Goal: Information Seeking & Learning: Check status

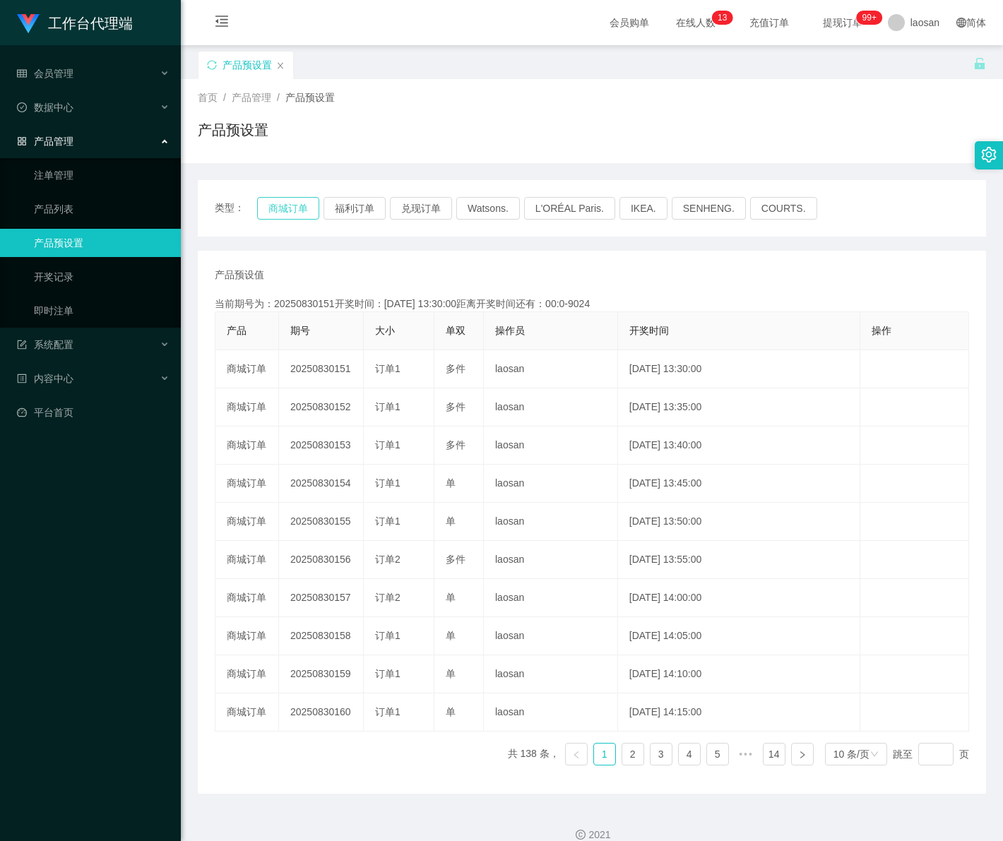
click at [300, 214] on button "商城订单" at bounding box center [288, 208] width 62 height 23
click at [285, 215] on button "商城订单" at bounding box center [288, 208] width 62 height 23
click at [285, 214] on button "商城订单" at bounding box center [288, 208] width 62 height 23
click at [72, 175] on link "注单管理" at bounding box center [102, 175] width 136 height 28
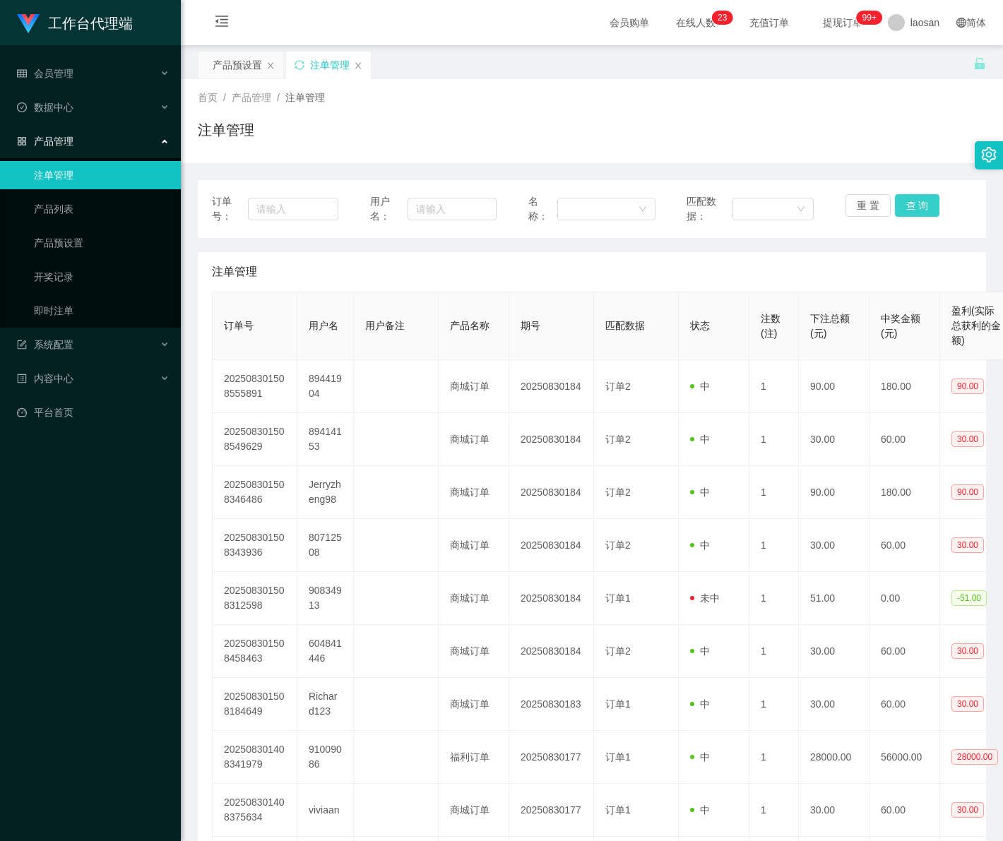
click at [910, 205] on button "查 询" at bounding box center [917, 205] width 45 height 23
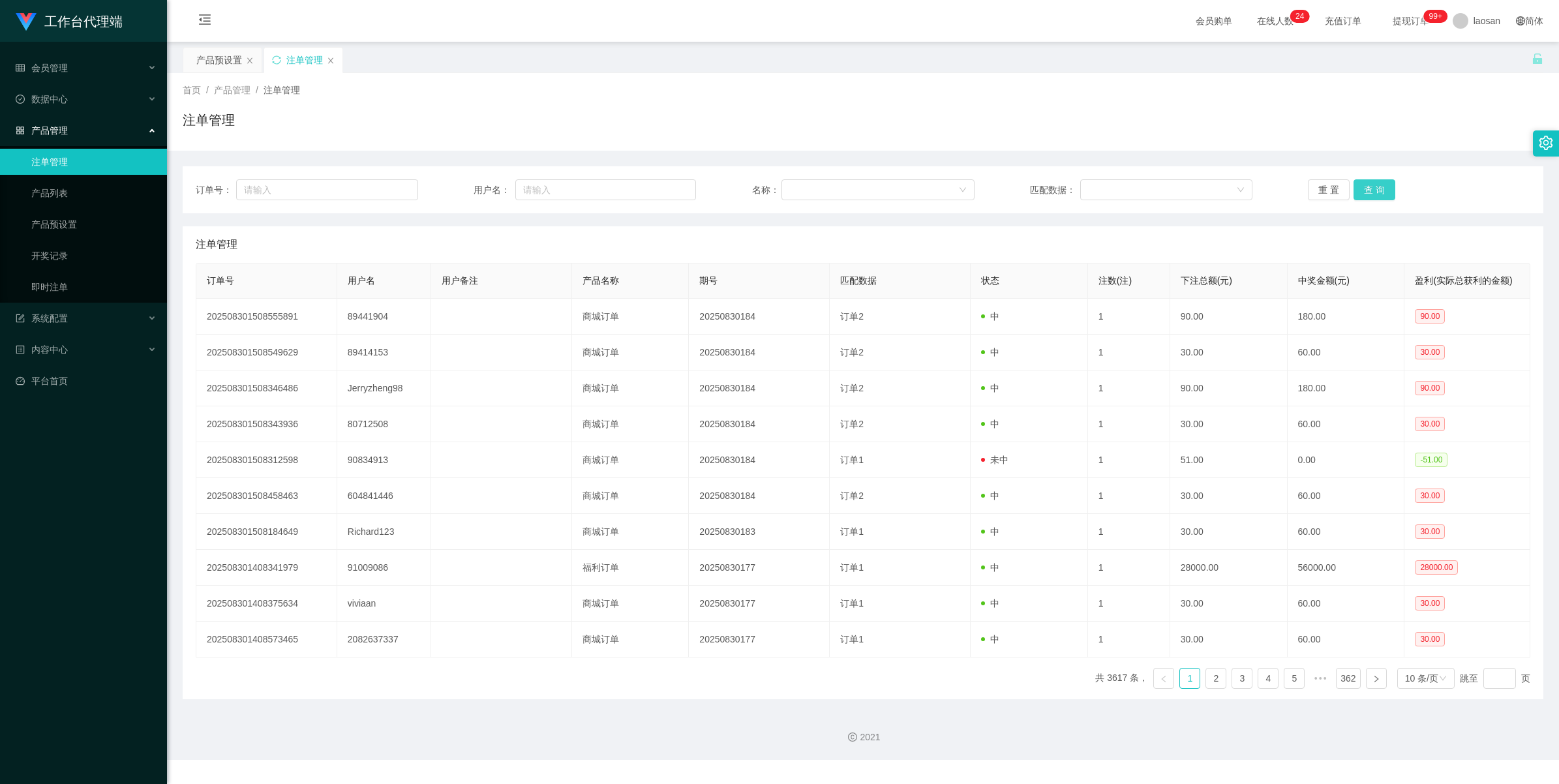
click at [925, 185] on button "查 询" at bounding box center [1374, 189] width 42 height 21
click at [925, 185] on button "查 询" at bounding box center [1382, 189] width 56 height 21
click at [925, 185] on button "查 询" at bounding box center [1374, 189] width 42 height 21
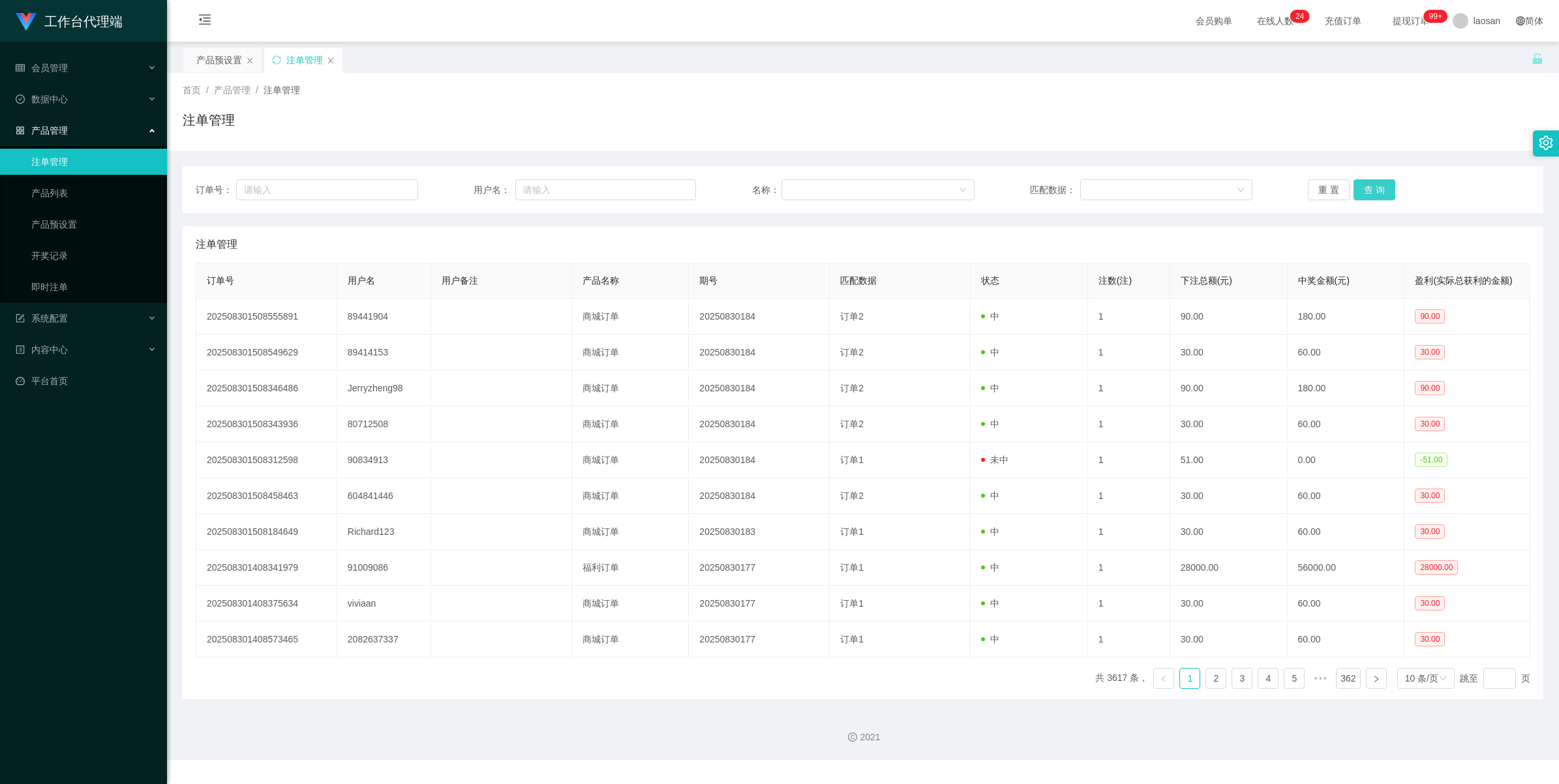
click at [925, 187] on button "查 询" at bounding box center [1374, 189] width 42 height 21
click at [925, 194] on button "查 询" at bounding box center [1374, 189] width 42 height 21
click at [925, 194] on div "重 置 查 询" at bounding box center [1419, 189] width 223 height 21
click at [925, 194] on button "查 询" at bounding box center [1374, 189] width 42 height 21
click at [925, 194] on div "重 置 查 询" at bounding box center [1419, 189] width 223 height 21
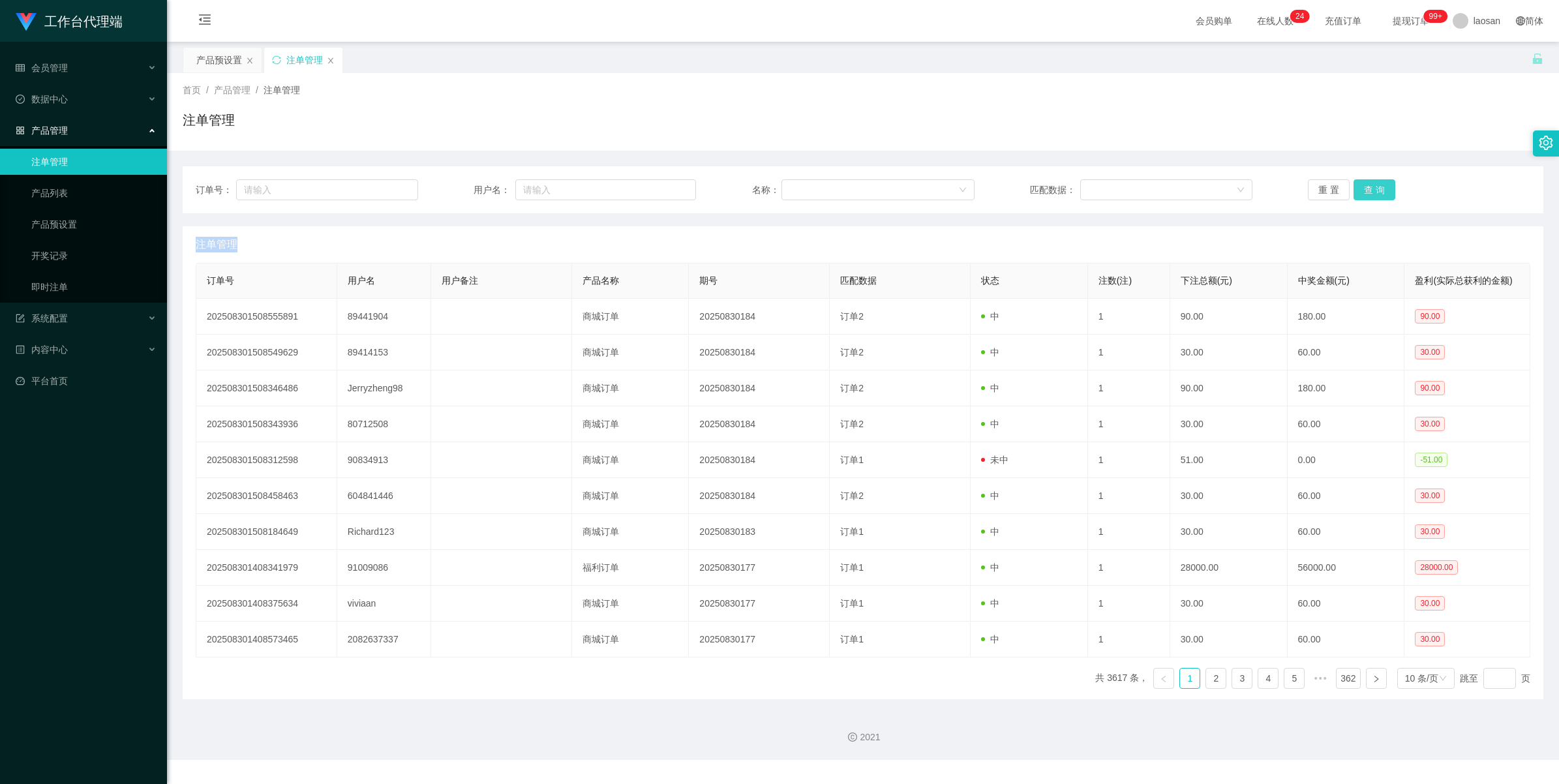
click at [925, 194] on button "查 询" at bounding box center [1374, 189] width 42 height 21
click at [925, 194] on div "重 置 查 询" at bounding box center [1419, 189] width 223 height 21
click at [925, 194] on button "查 询" at bounding box center [1374, 189] width 42 height 21
click at [925, 194] on div "重 置 查 询" at bounding box center [1419, 189] width 223 height 21
click at [925, 194] on button "查 询" at bounding box center [1374, 189] width 42 height 21
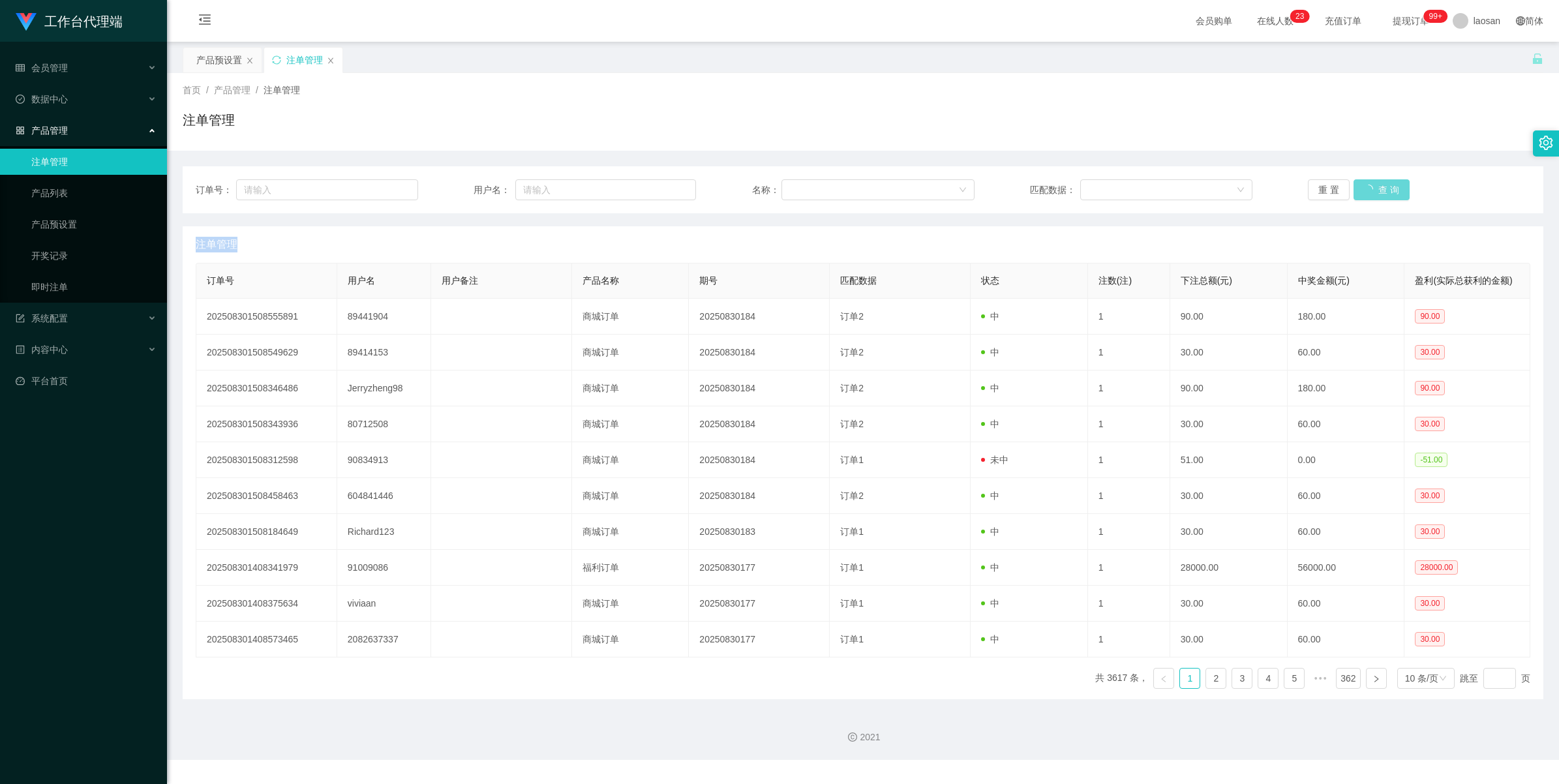
click at [925, 194] on div "重 置 查 询" at bounding box center [1419, 189] width 223 height 21
click at [925, 194] on button "查 询" at bounding box center [1374, 189] width 42 height 21
click at [925, 194] on div "重 置 查 询" at bounding box center [1419, 189] width 223 height 21
click at [925, 194] on button "查 询" at bounding box center [1374, 189] width 42 height 21
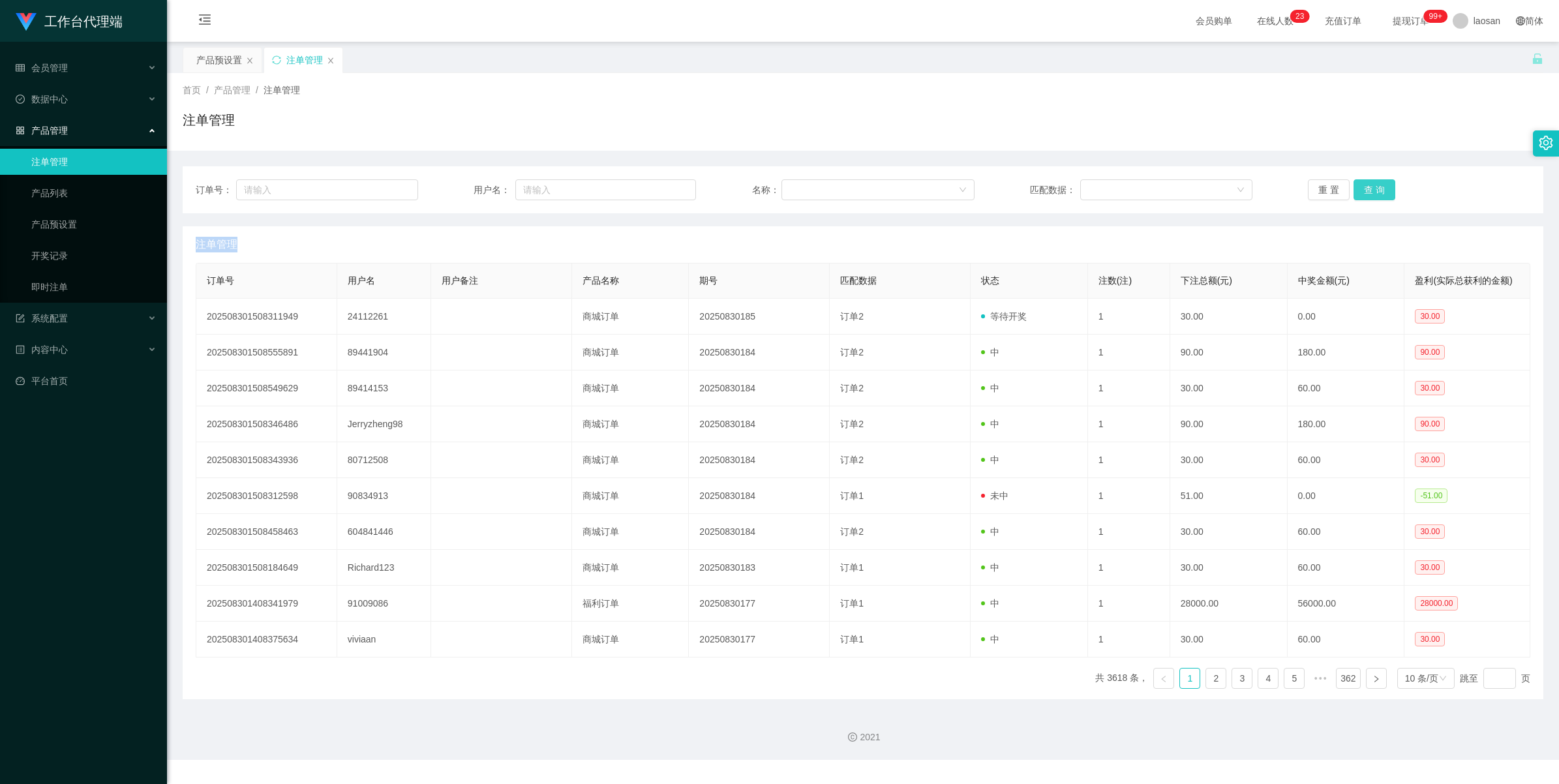
click at [925, 194] on button "查 询" at bounding box center [1374, 189] width 42 height 21
click at [925, 194] on div "重 置 查 询" at bounding box center [1419, 189] width 223 height 21
click at [925, 194] on button "查 询" at bounding box center [1374, 189] width 42 height 21
click at [925, 194] on div "重 置 查 询" at bounding box center [1419, 189] width 223 height 21
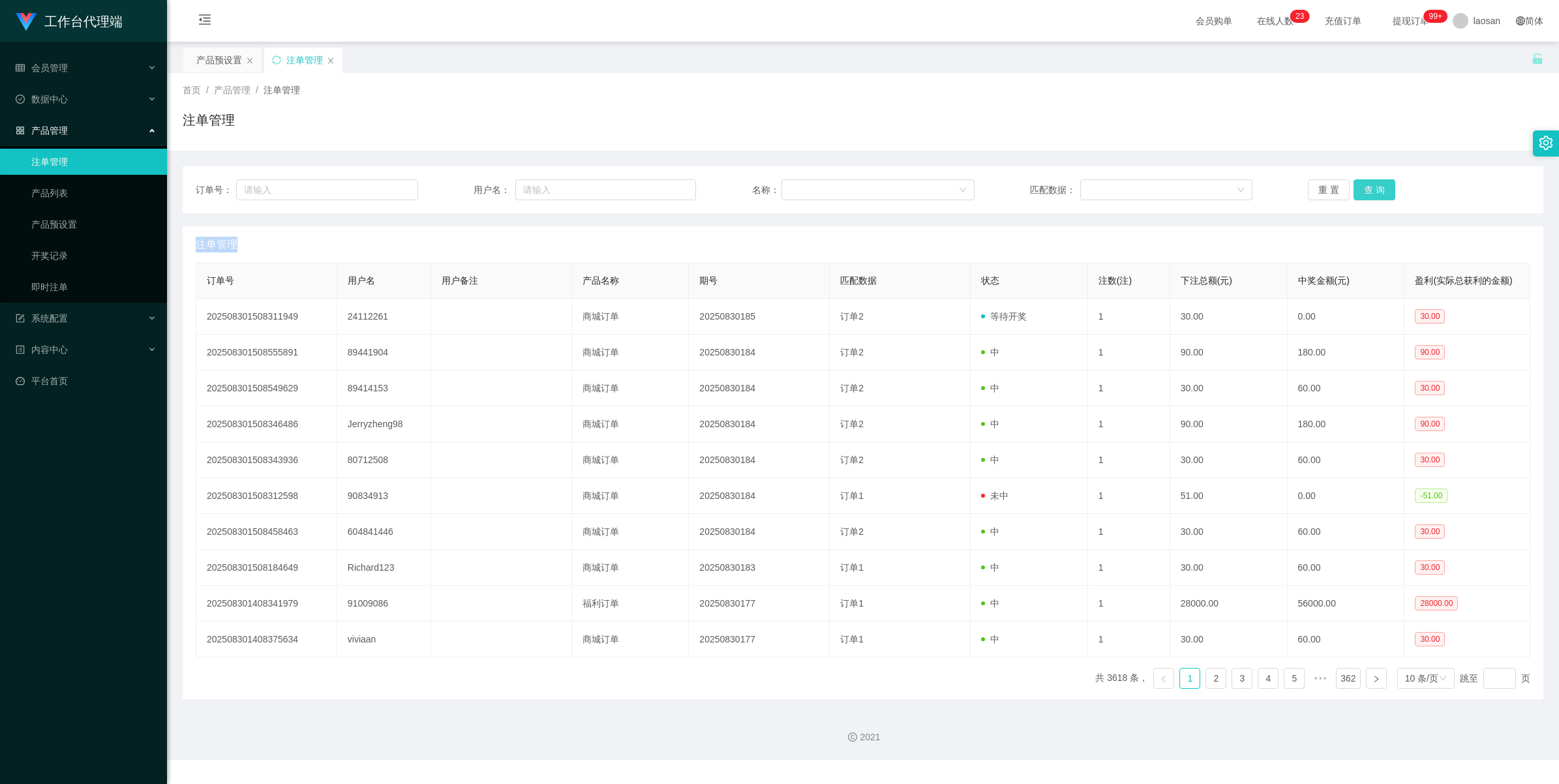
click at [925, 194] on button "查 询" at bounding box center [1374, 189] width 42 height 21
click at [925, 194] on div "重 置 查 询" at bounding box center [1419, 189] width 223 height 21
click at [925, 194] on button "查 询" at bounding box center [1374, 189] width 42 height 21
click at [925, 196] on button "查 询" at bounding box center [1374, 189] width 42 height 21
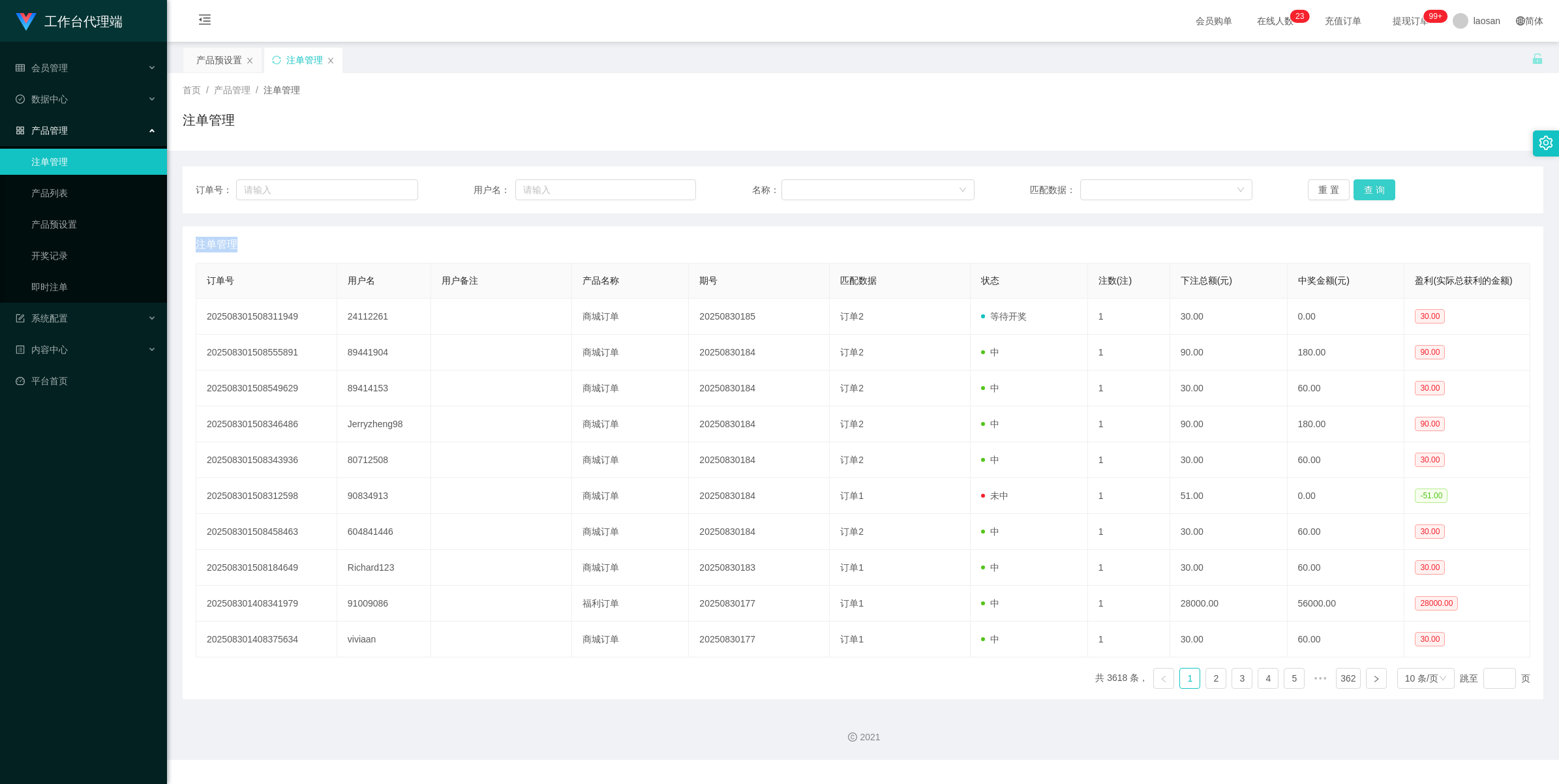
click at [925, 197] on button "查 询" at bounding box center [1374, 189] width 42 height 21
click at [925, 204] on div "订单号： 用户名： 名称： 匹配数据： 重 置 查 询" at bounding box center [863, 189] width 1360 height 47
click at [925, 205] on div "订单号： 用户名： 名称： 匹配数据： 重 置 查 询" at bounding box center [863, 189] width 1360 height 47
click at [925, 203] on div "订单号： 用户名： 名称： 匹配数据： 重 置 查 询" at bounding box center [863, 189] width 1360 height 47
click at [925, 198] on button "查 询" at bounding box center [1374, 189] width 42 height 21
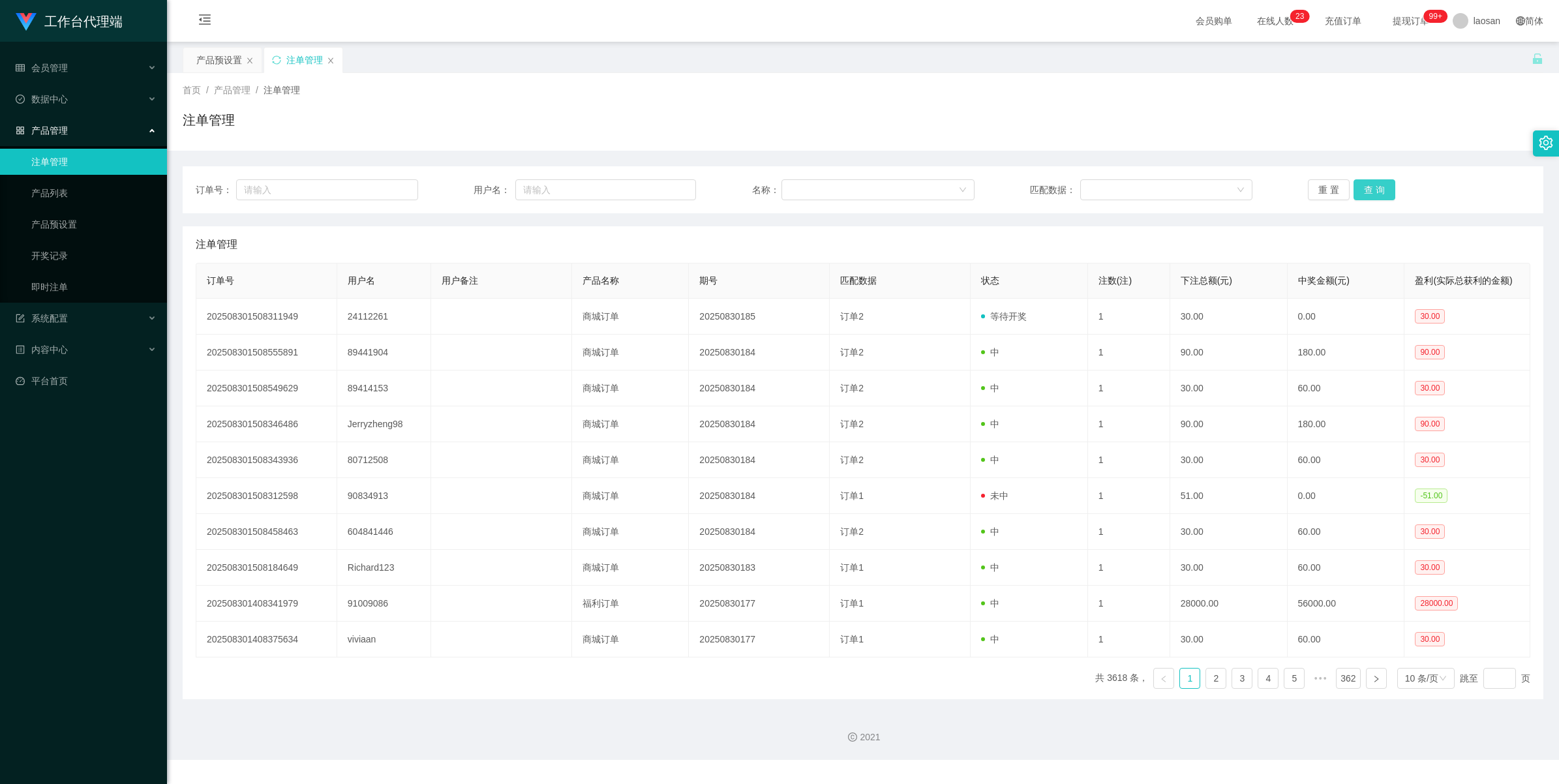
click at [925, 196] on button "查 询" at bounding box center [1374, 189] width 42 height 21
click at [925, 193] on button "查 询" at bounding box center [1374, 189] width 42 height 21
click at [925, 193] on div "重 置 查 询" at bounding box center [1419, 189] width 223 height 21
click at [925, 193] on button "查 询" at bounding box center [1374, 189] width 42 height 21
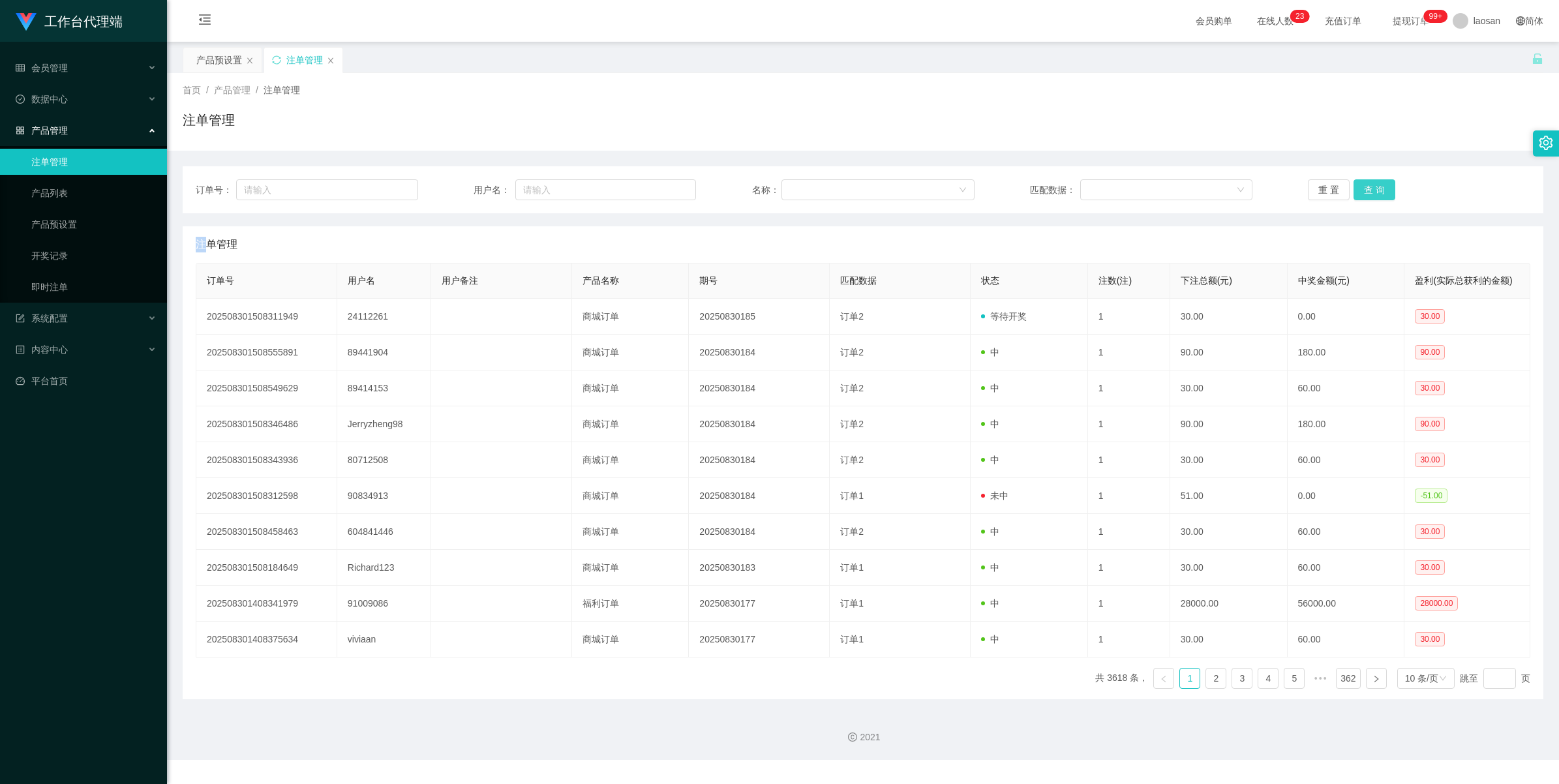
click at [925, 193] on button "查 询" at bounding box center [1374, 189] width 42 height 21
click at [925, 186] on button "查 询" at bounding box center [1374, 189] width 42 height 21
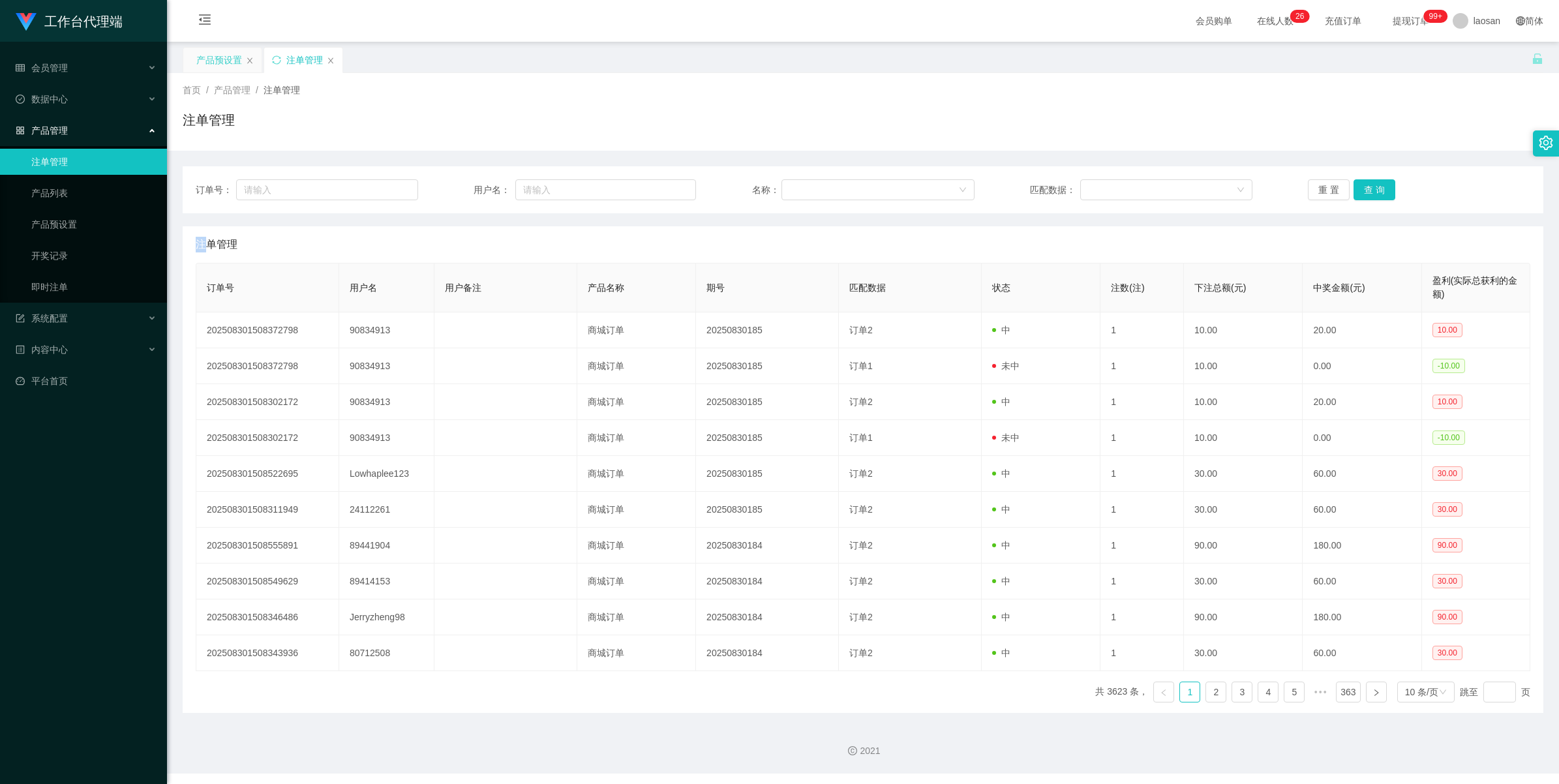
click at [217, 56] on div "产品预设置" at bounding box center [219, 60] width 45 height 25
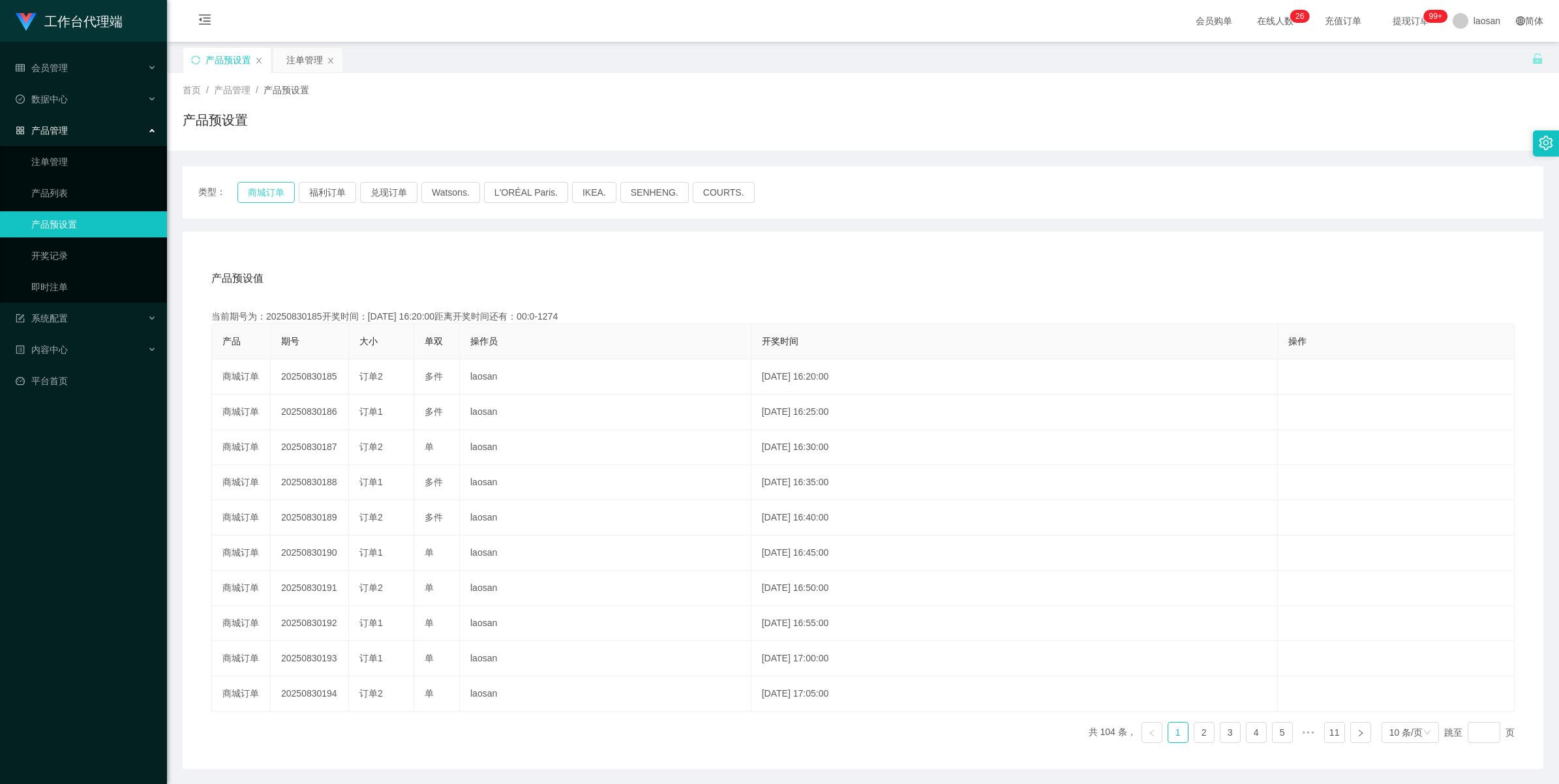
click at [259, 187] on button "商城订单" at bounding box center [266, 192] width 57 height 21
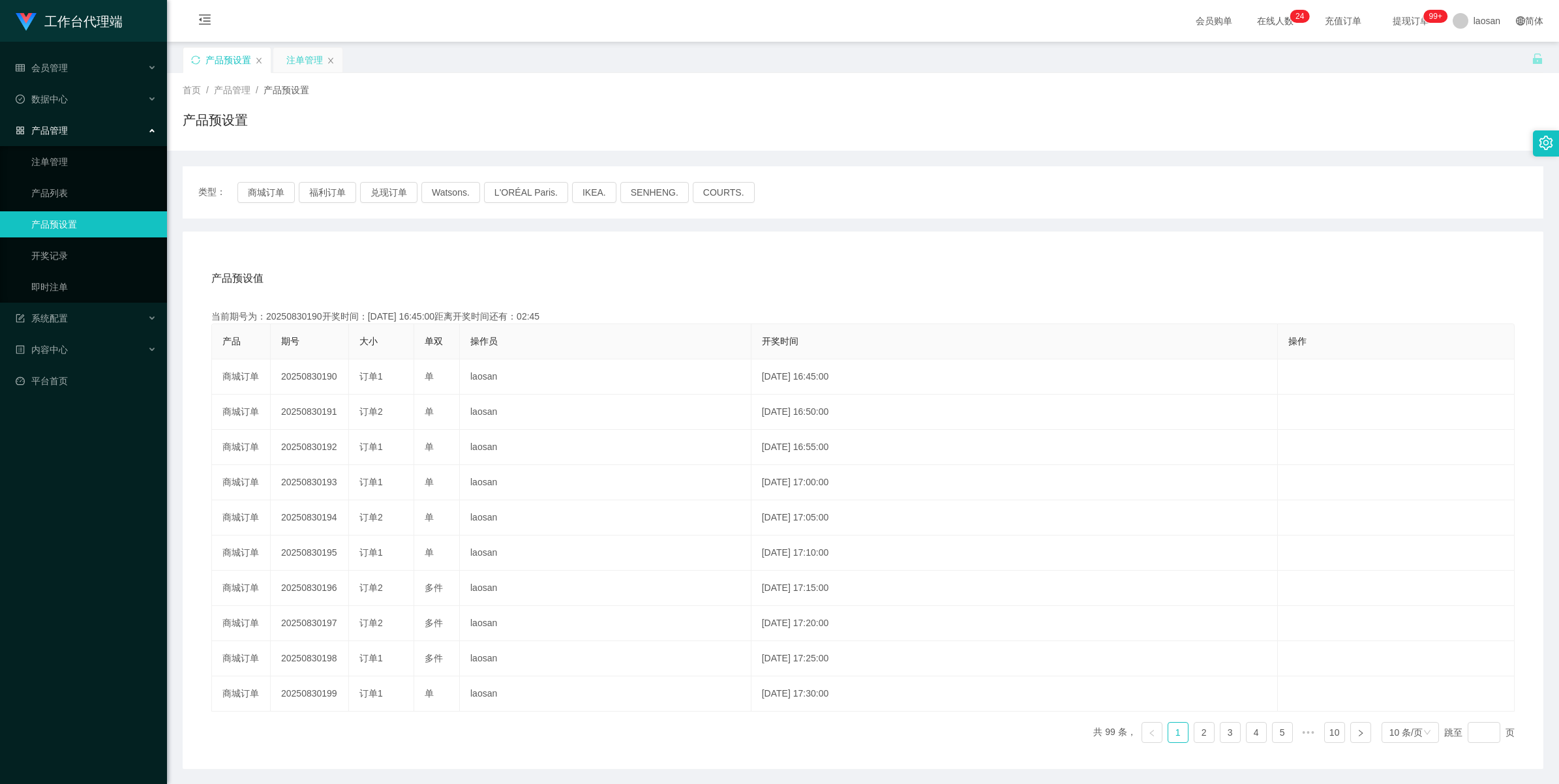
click at [307, 59] on div "注单管理" at bounding box center [305, 60] width 37 height 25
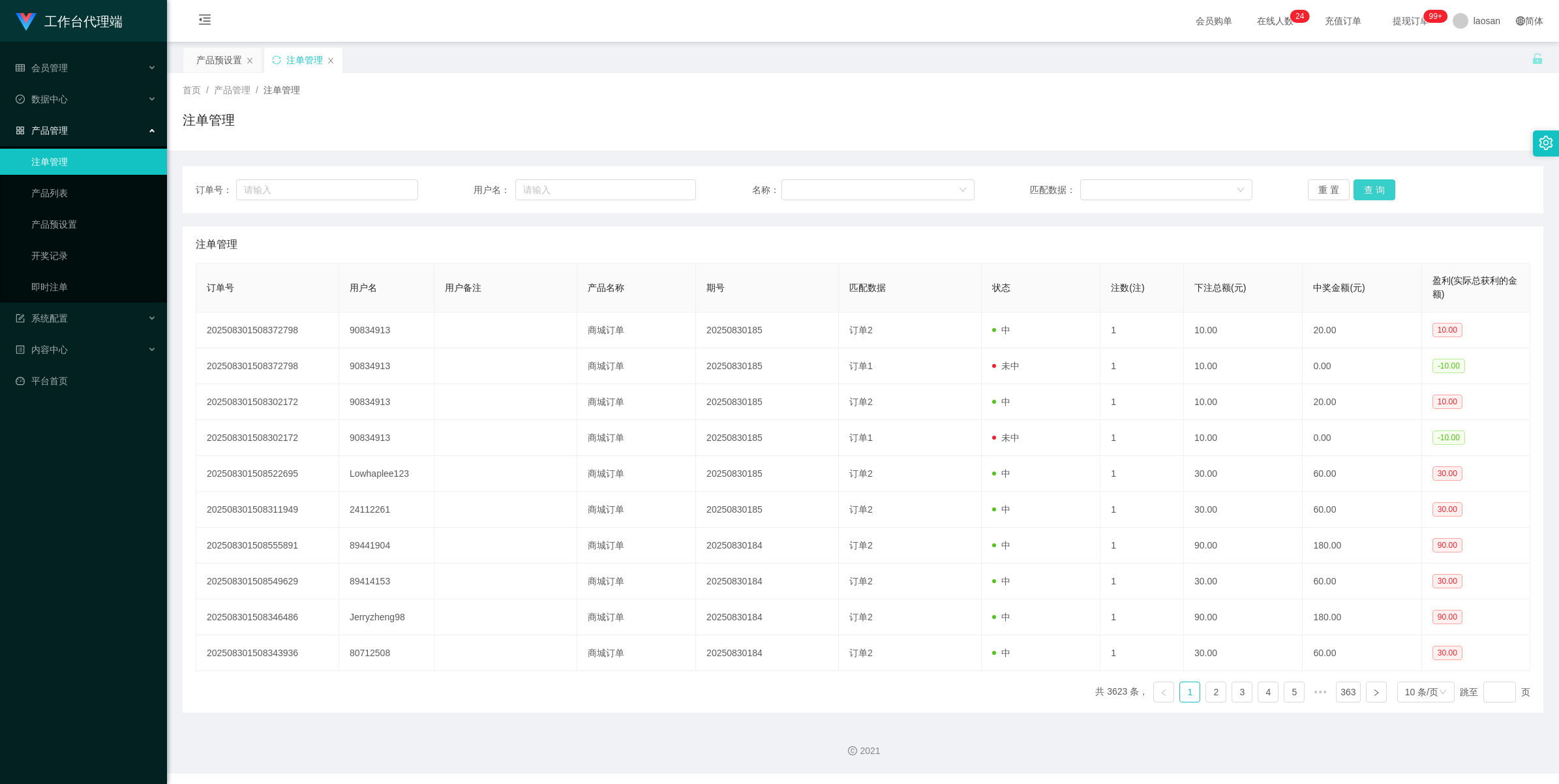
click at [925, 181] on button "查 询" at bounding box center [1374, 189] width 42 height 21
click at [925, 181] on button "查 询" at bounding box center [1382, 189] width 56 height 21
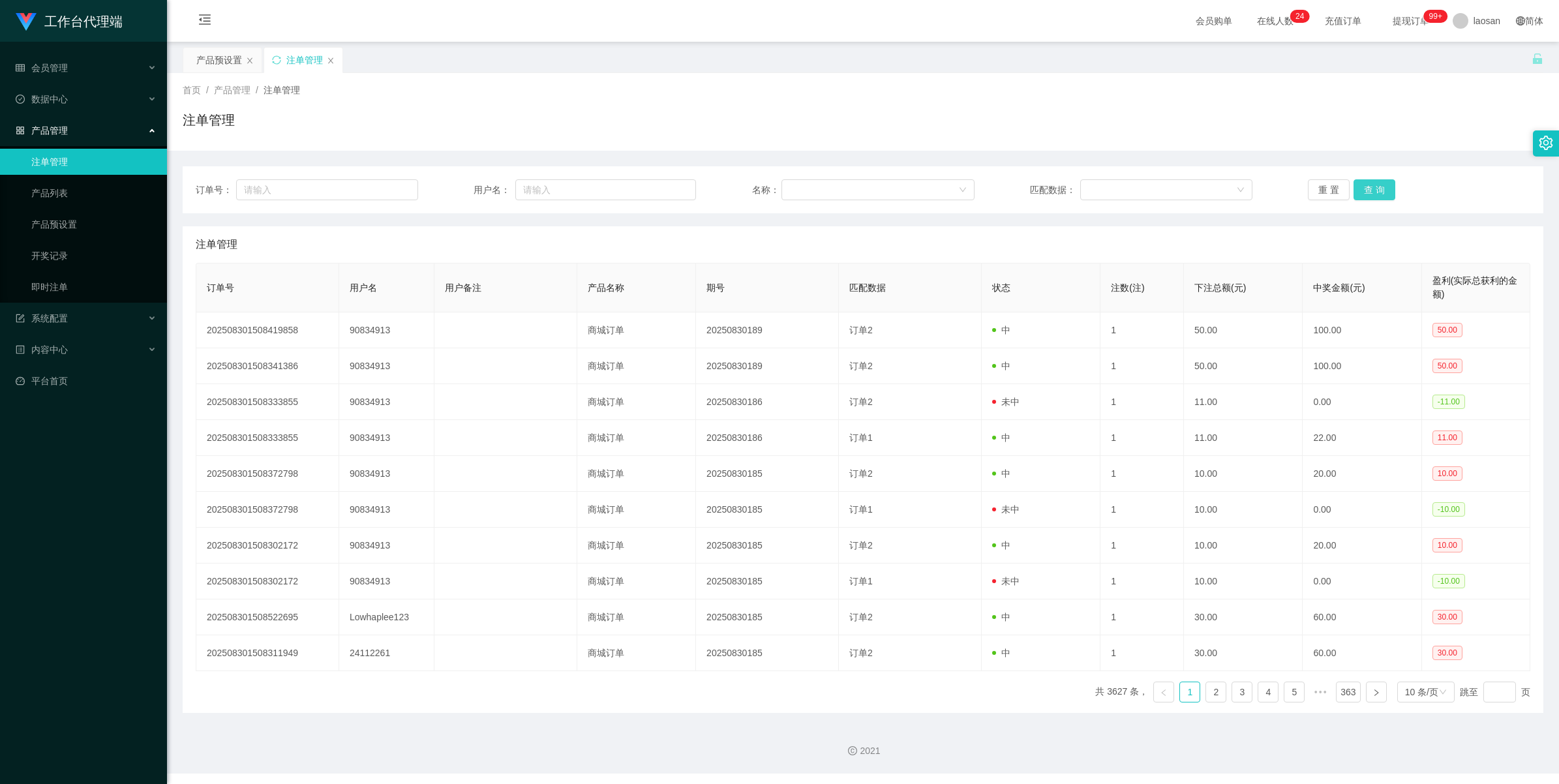
click at [925, 181] on button "查 询" at bounding box center [1374, 189] width 42 height 21
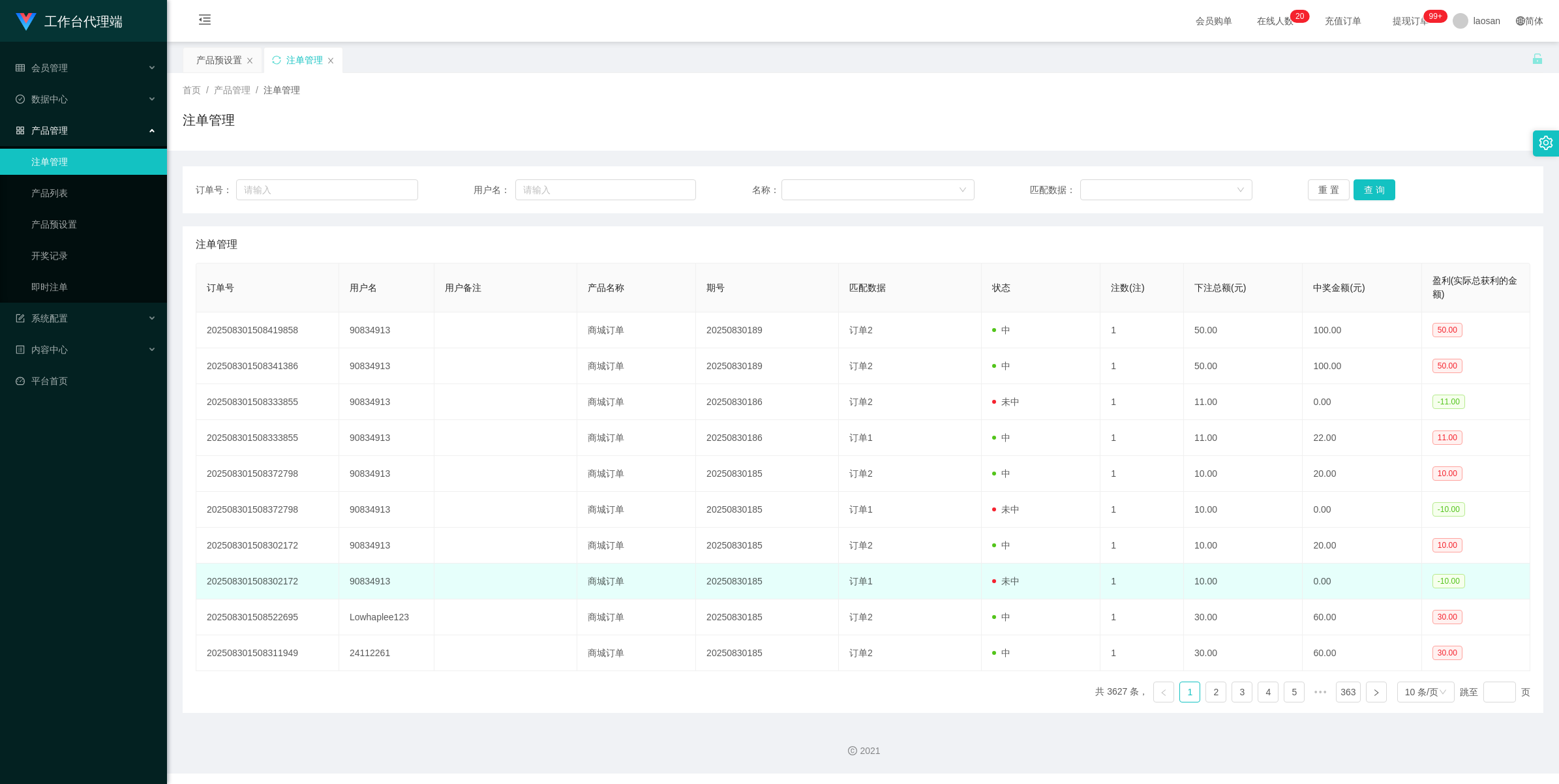
drag, startPoint x: 455, startPoint y: 578, endPoint x: 512, endPoint y: 601, distance: 61.5
click at [512, 599] on td at bounding box center [505, 581] width 143 height 36
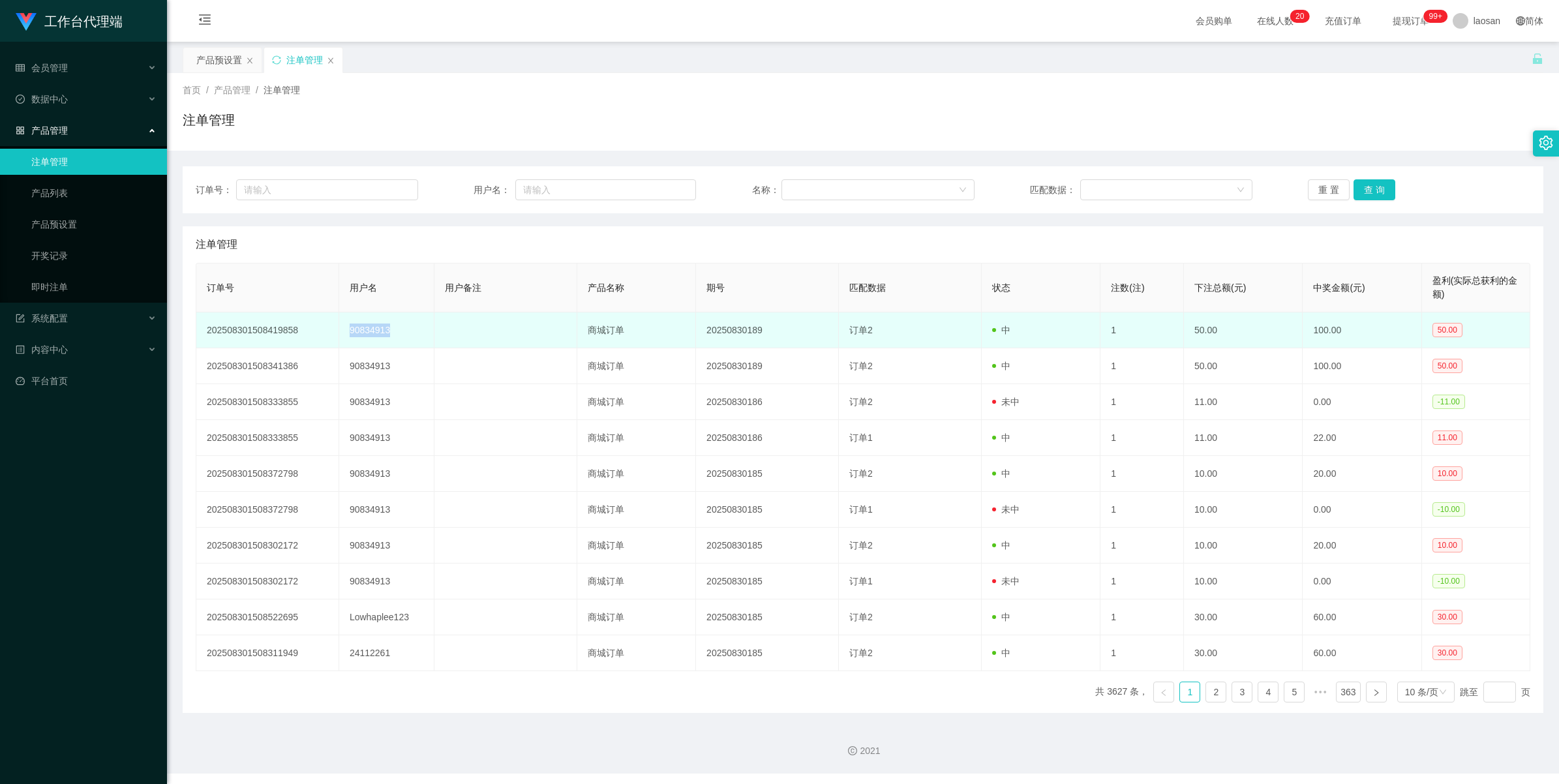
drag, startPoint x: 399, startPoint y: 338, endPoint x: 347, endPoint y: 331, distance: 52.5
click at [347, 331] on td "90834913" at bounding box center [386, 330] width 95 height 36
drag, startPoint x: 347, startPoint y: 331, endPoint x: 358, endPoint y: 331, distance: 11.0
copy td "90834913"
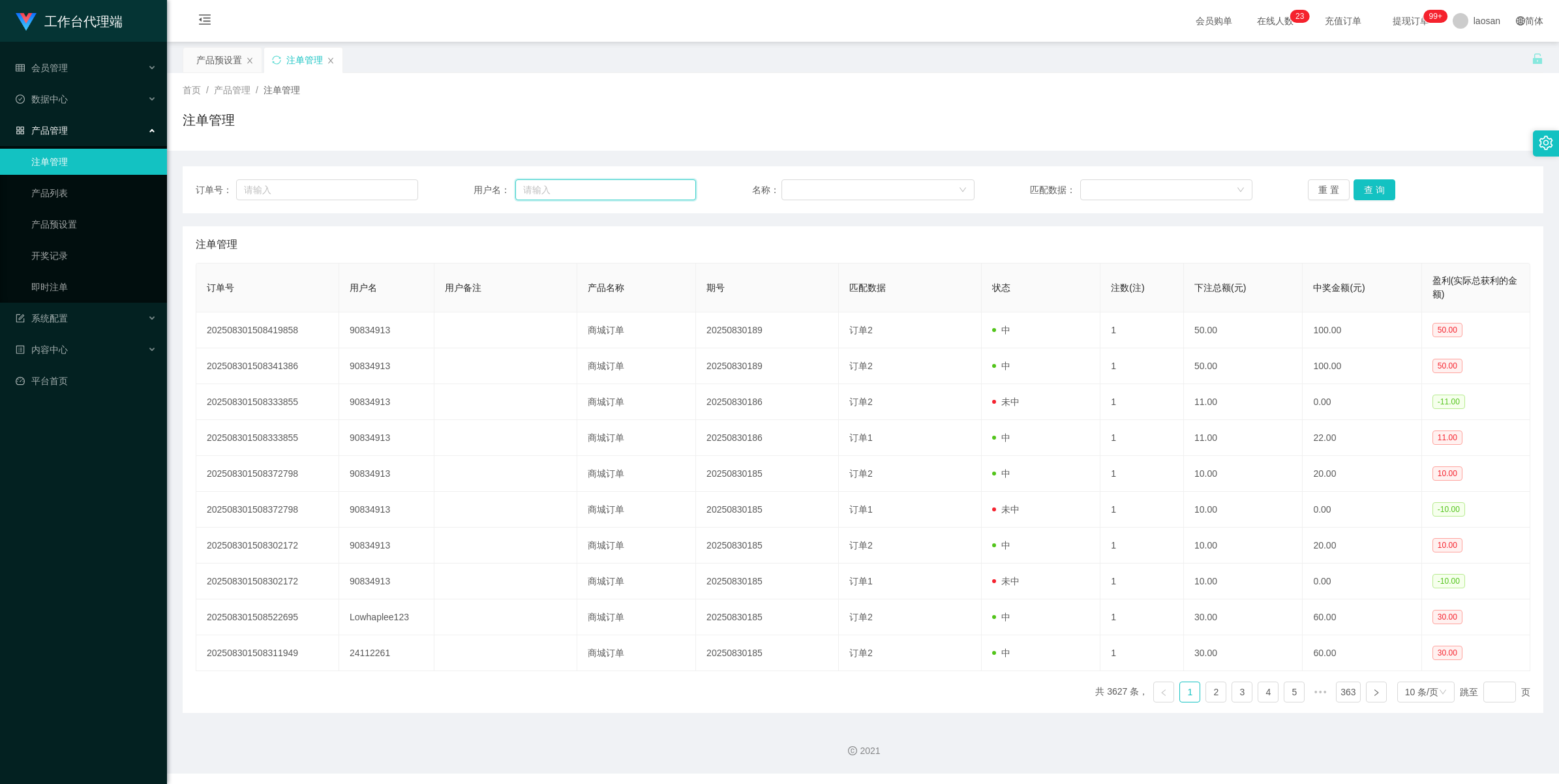
click at [533, 193] on input "text" at bounding box center [606, 189] width 181 height 21
paste input "90834913"
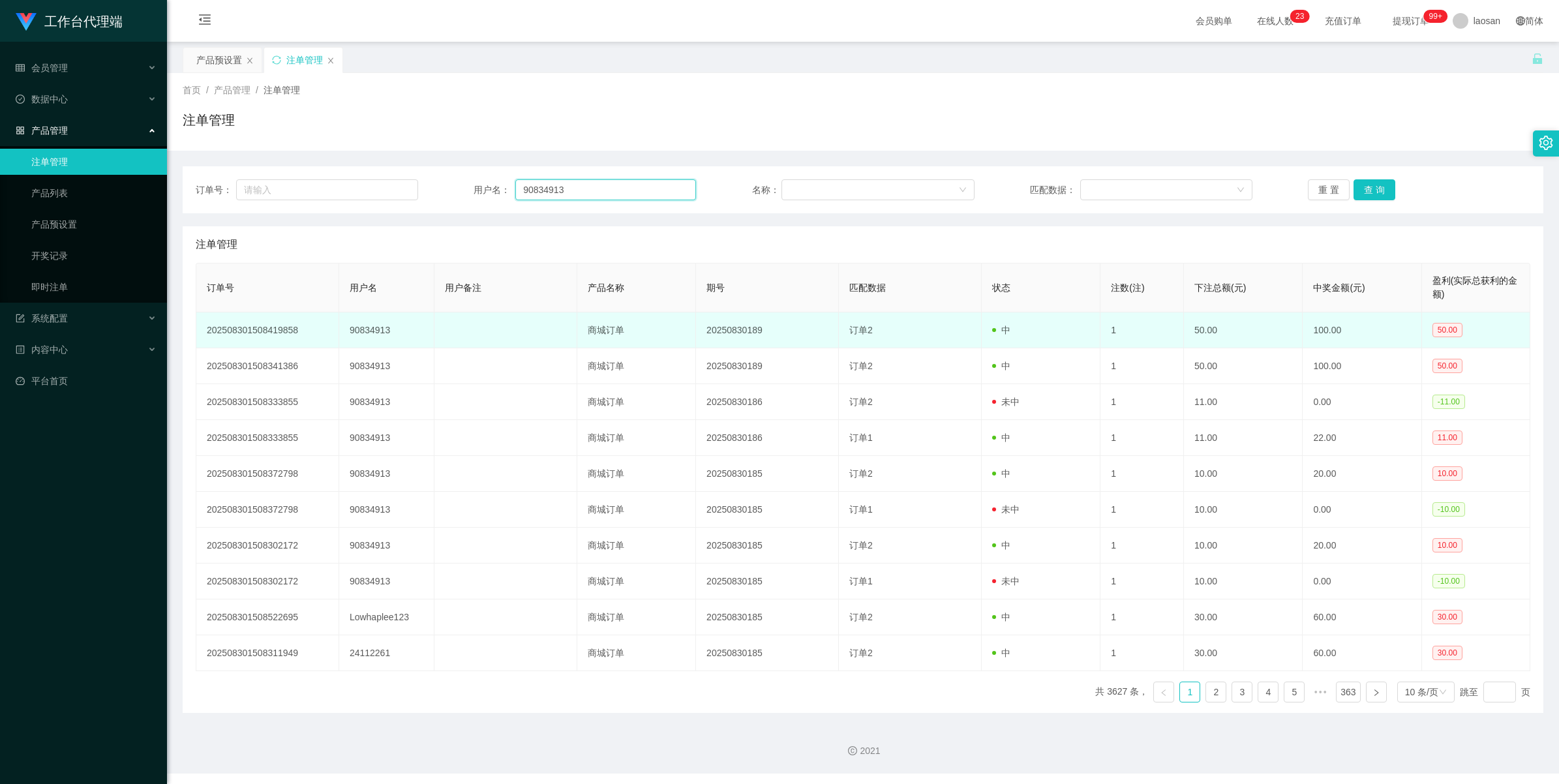
type input "90834913"
click at [577, 334] on td "商城订单" at bounding box center [636, 330] width 119 height 36
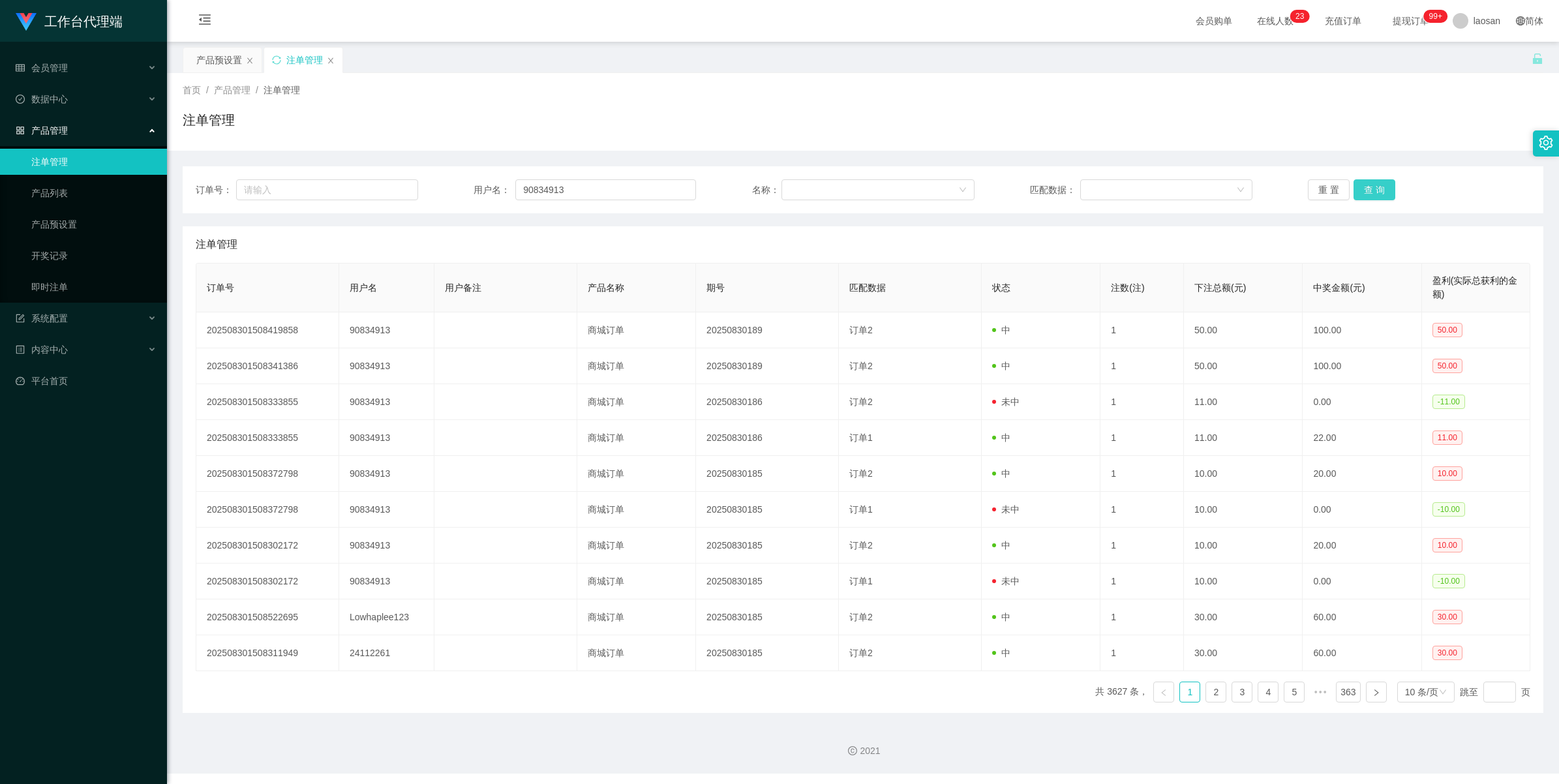
click at [925, 187] on button "查 询" at bounding box center [1374, 189] width 42 height 21
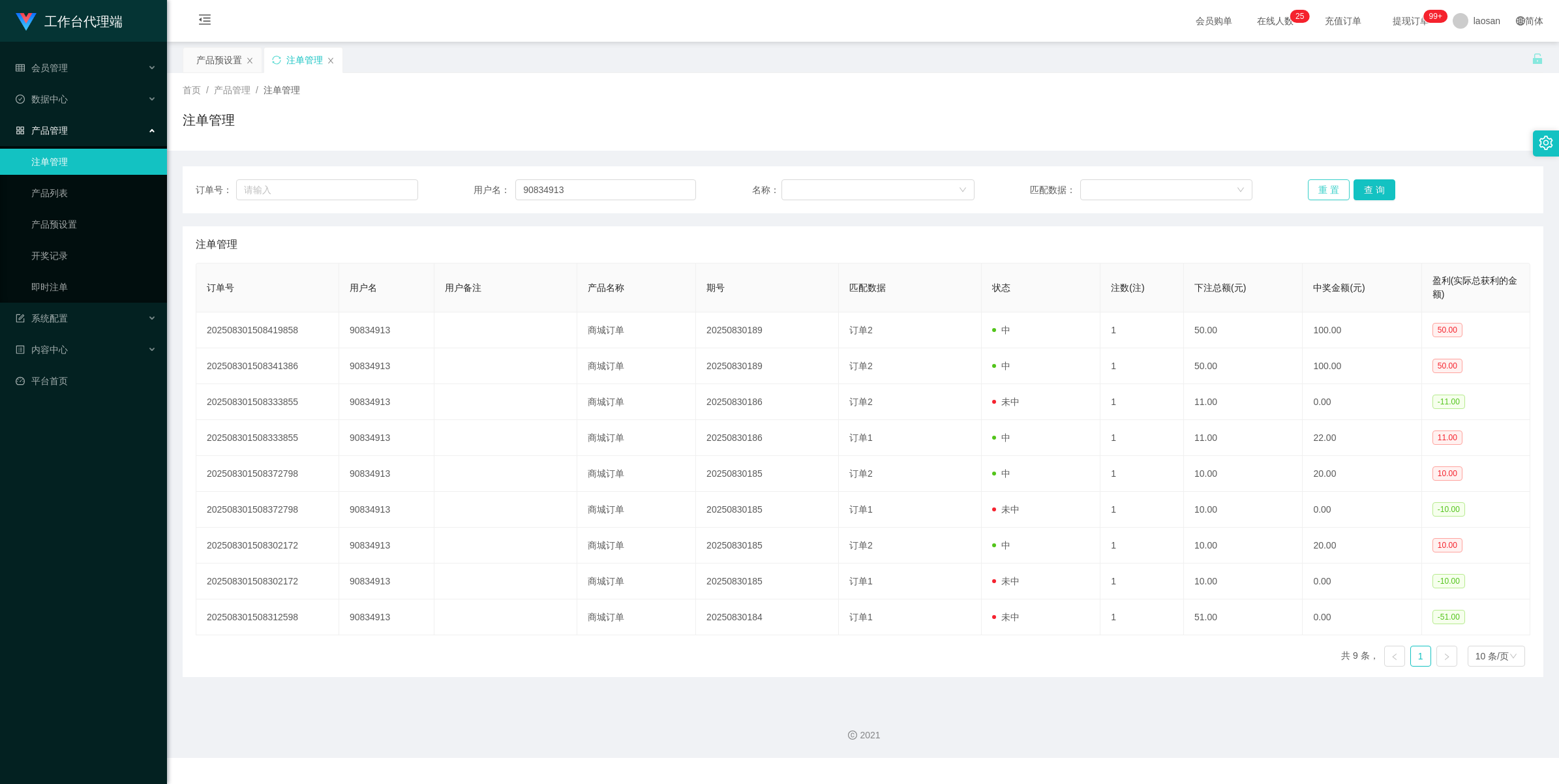
click at [925, 187] on button "重 置" at bounding box center [1328, 189] width 42 height 21
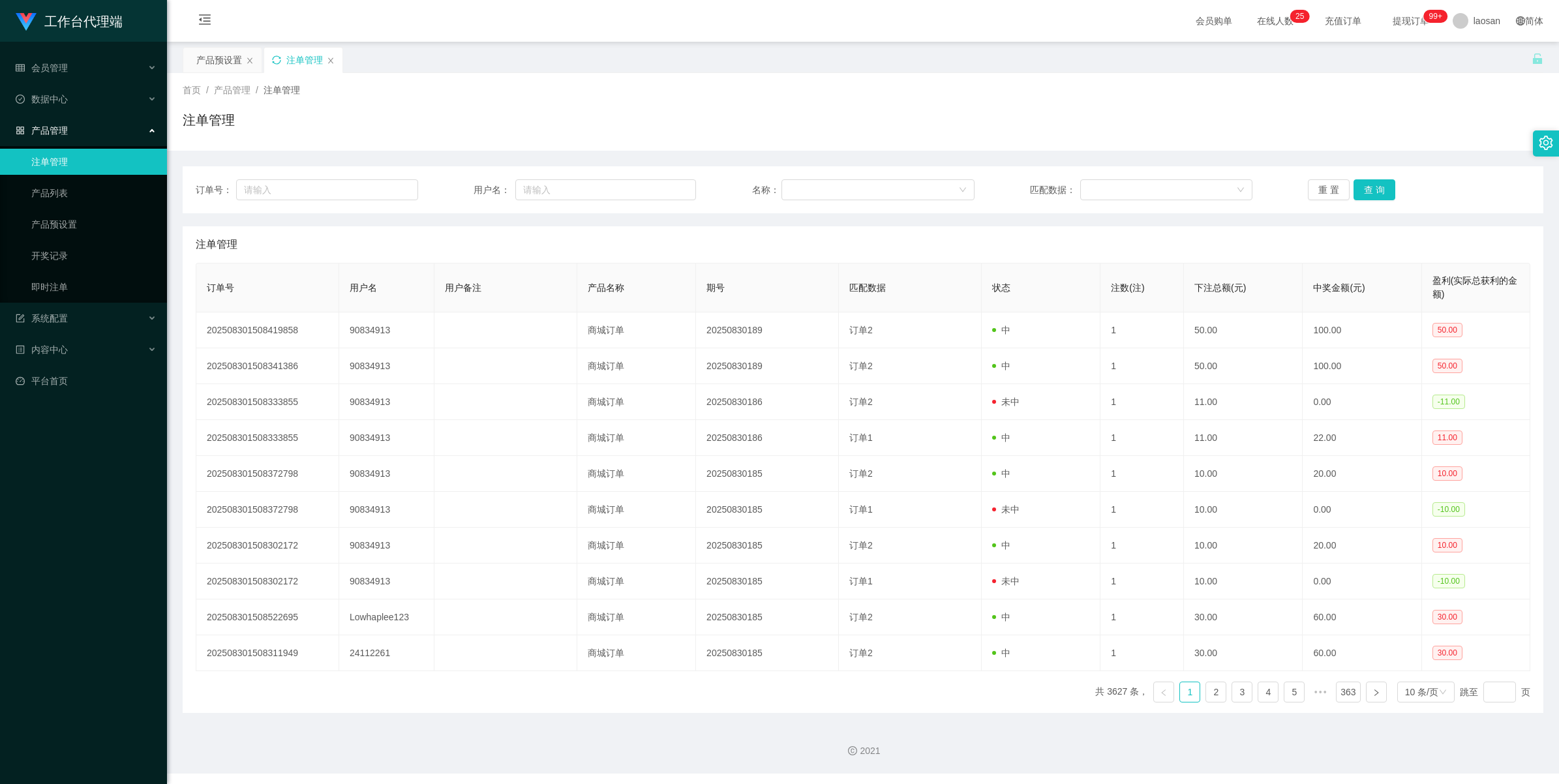
click at [281, 60] on icon "图标: sync" at bounding box center [277, 60] width 9 height 9
click at [925, 199] on button "查 询" at bounding box center [1374, 189] width 42 height 21
click at [925, 187] on button "查 询" at bounding box center [1374, 189] width 42 height 21
click at [925, 187] on div "重 置 查 询" at bounding box center [1419, 189] width 223 height 21
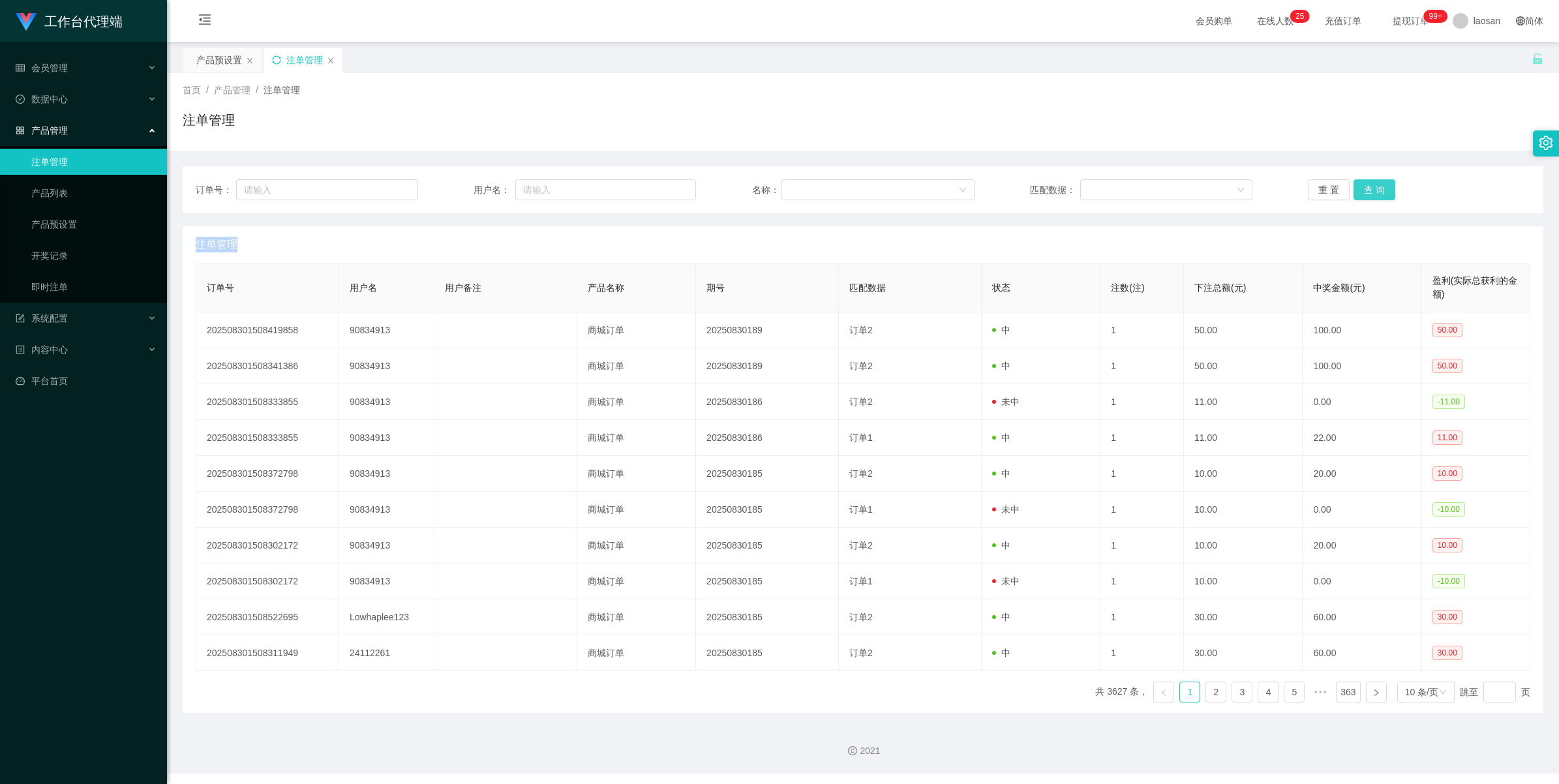
click at [925, 187] on button "查 询" at bounding box center [1374, 189] width 42 height 21
click at [925, 187] on div "重 置 查 询" at bounding box center [1419, 189] width 223 height 21
click at [925, 187] on button "查 询" at bounding box center [1382, 189] width 56 height 21
click at [925, 187] on button "查 询" at bounding box center [1374, 189] width 42 height 21
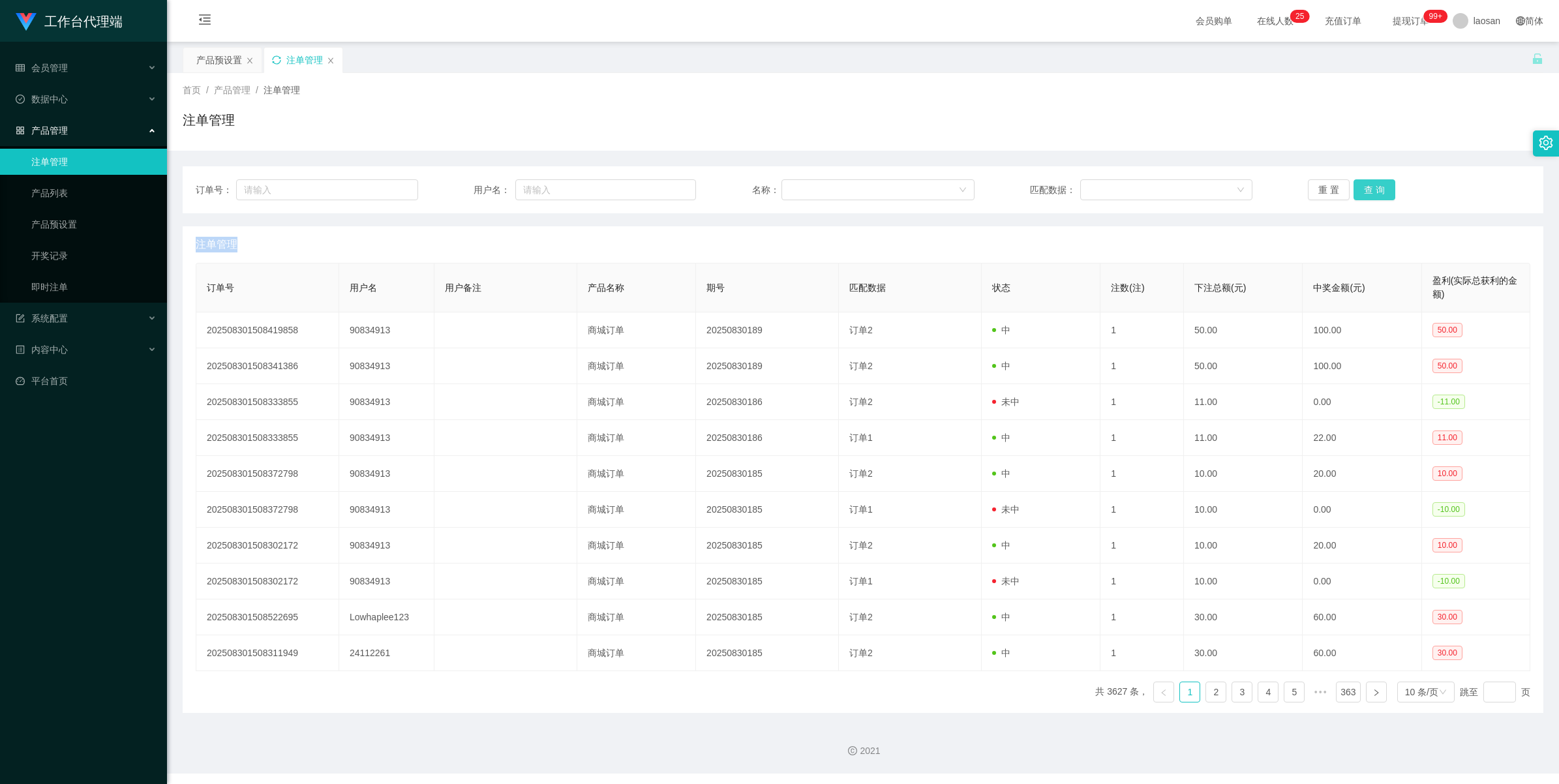
click at [925, 187] on button "查 询" at bounding box center [1374, 189] width 42 height 21
click at [925, 187] on div "重 置 查 询" at bounding box center [1419, 189] width 223 height 21
click at [925, 187] on button "查 询" at bounding box center [1374, 189] width 42 height 21
click at [925, 187] on div "重 置 查 询" at bounding box center [1419, 189] width 223 height 21
click at [925, 187] on button "查 询" at bounding box center [1374, 189] width 42 height 21
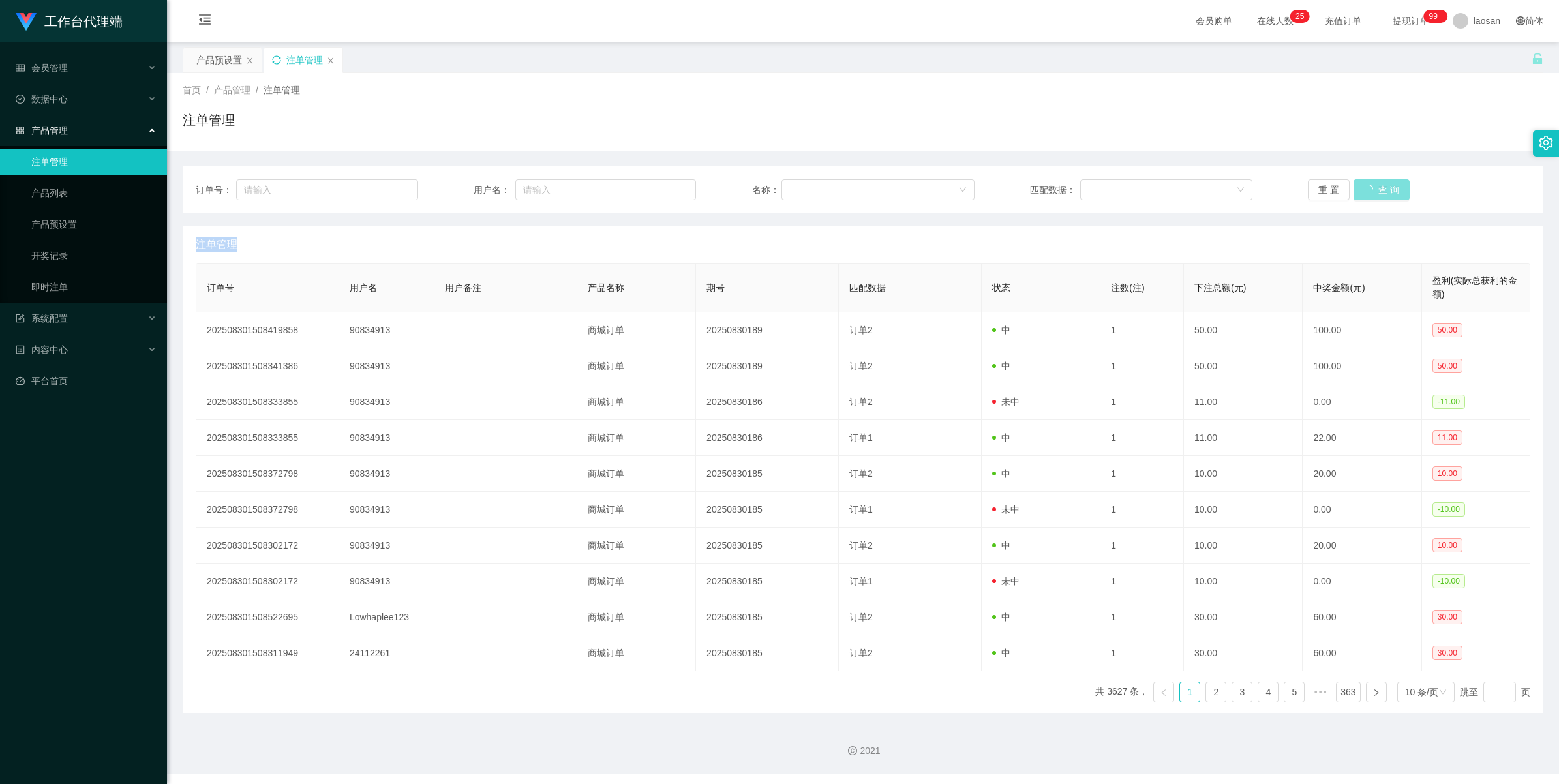
click at [925, 187] on div "重 置 查 询" at bounding box center [1419, 189] width 223 height 21
click at [925, 187] on button "查 询" at bounding box center [1374, 189] width 42 height 21
click at [925, 187] on div "重 置 查 询" at bounding box center [1419, 189] width 223 height 21
click at [925, 187] on button "查 询" at bounding box center [1374, 189] width 42 height 21
click at [925, 187] on div "重 置 查 询" at bounding box center [1419, 189] width 223 height 21
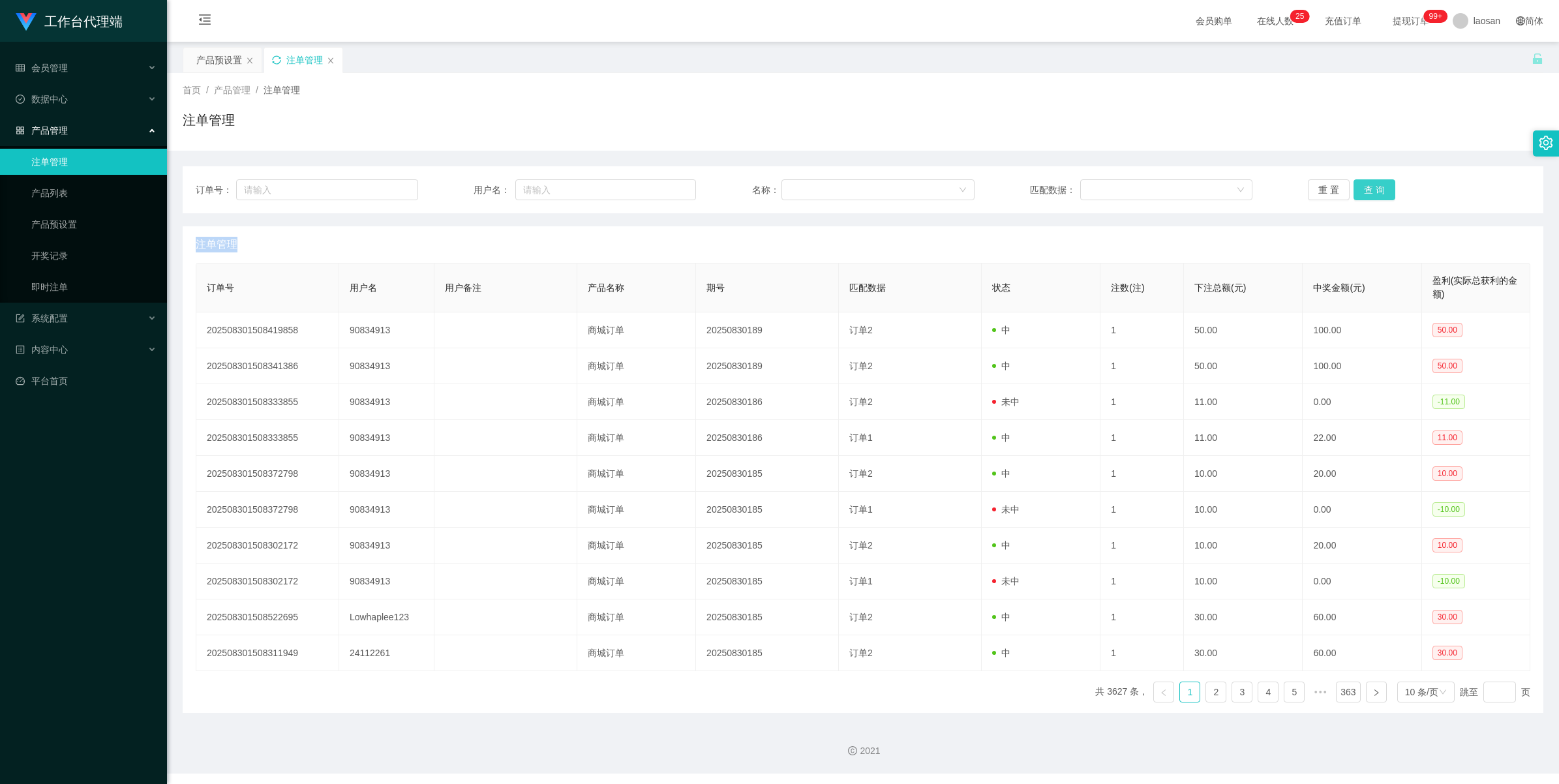
click at [925, 187] on button "查 询" at bounding box center [1374, 189] width 42 height 21
click at [925, 187] on div "重 置 查 询" at bounding box center [1419, 189] width 223 height 21
click at [925, 187] on button "查 询" at bounding box center [1382, 189] width 56 height 21
click at [925, 187] on div "重 置 查 询" at bounding box center [1419, 189] width 223 height 21
click at [925, 187] on button "查 询" at bounding box center [1374, 189] width 42 height 21
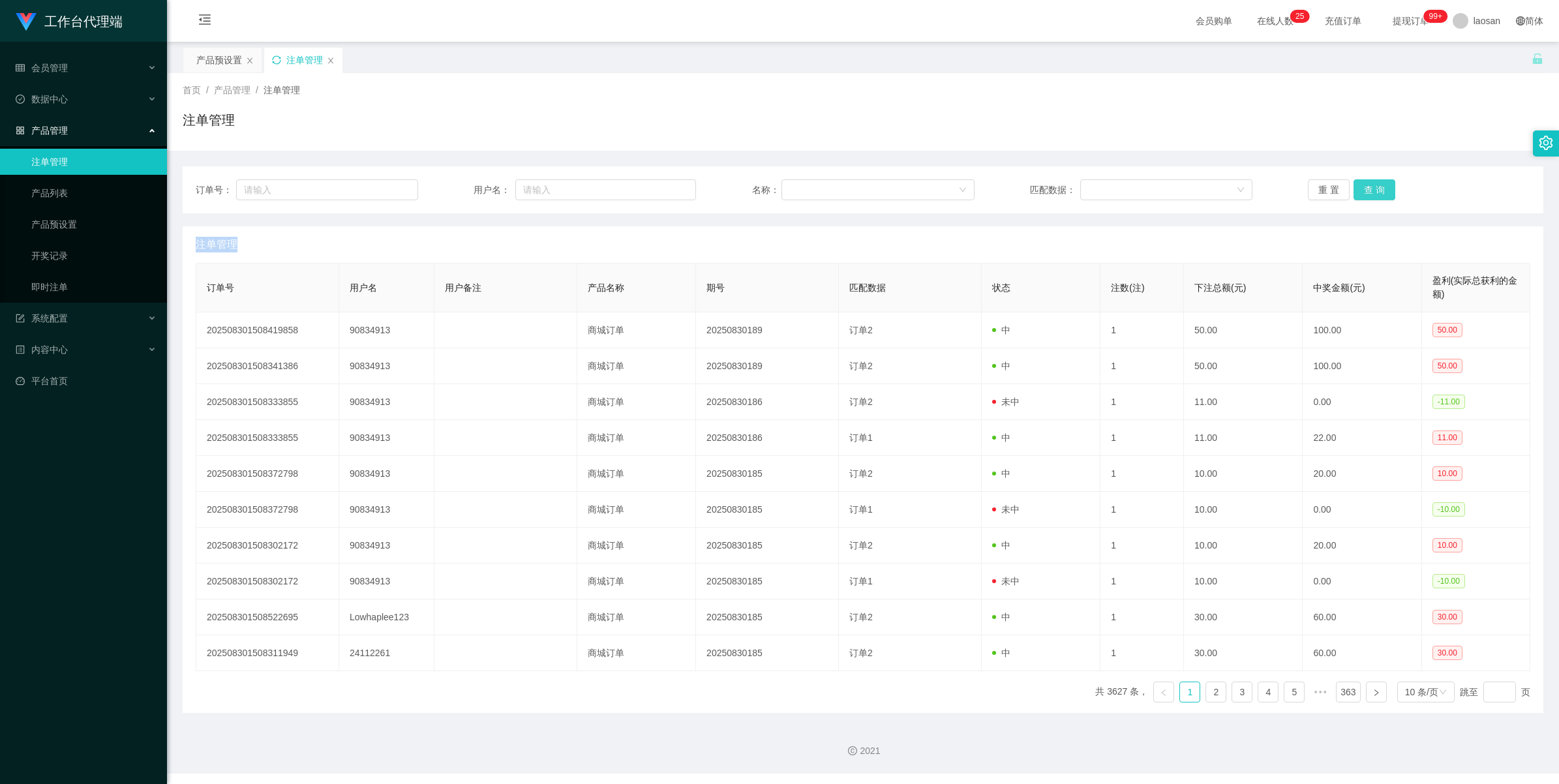
click at [925, 187] on div "重 置 查 询" at bounding box center [1419, 189] width 223 height 21
click at [925, 187] on button "查 询" at bounding box center [1374, 189] width 42 height 21
click at [925, 191] on button "查 询" at bounding box center [1374, 189] width 42 height 21
click at [925, 191] on div "重 置 查 询" at bounding box center [1419, 189] width 223 height 21
click at [925, 191] on button "查 询" at bounding box center [1374, 189] width 42 height 21
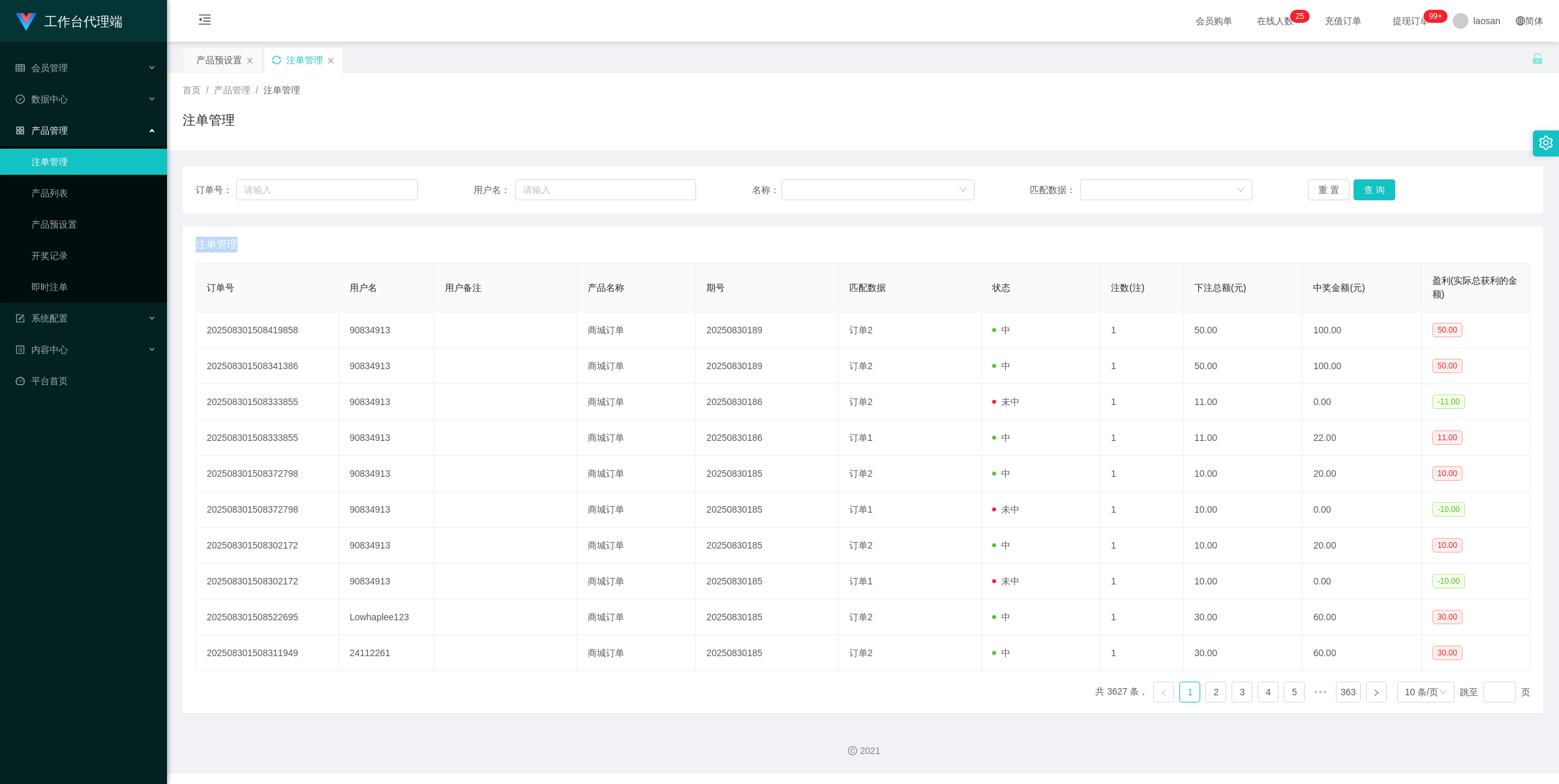
click at [925, 191] on div "重 置 查 询" at bounding box center [1419, 189] width 223 height 21
click at [925, 191] on button "查 询" at bounding box center [1374, 189] width 42 height 21
click at [925, 191] on div "重 置 查 询" at bounding box center [1419, 189] width 223 height 21
click at [925, 189] on button "查 询" at bounding box center [1374, 189] width 42 height 21
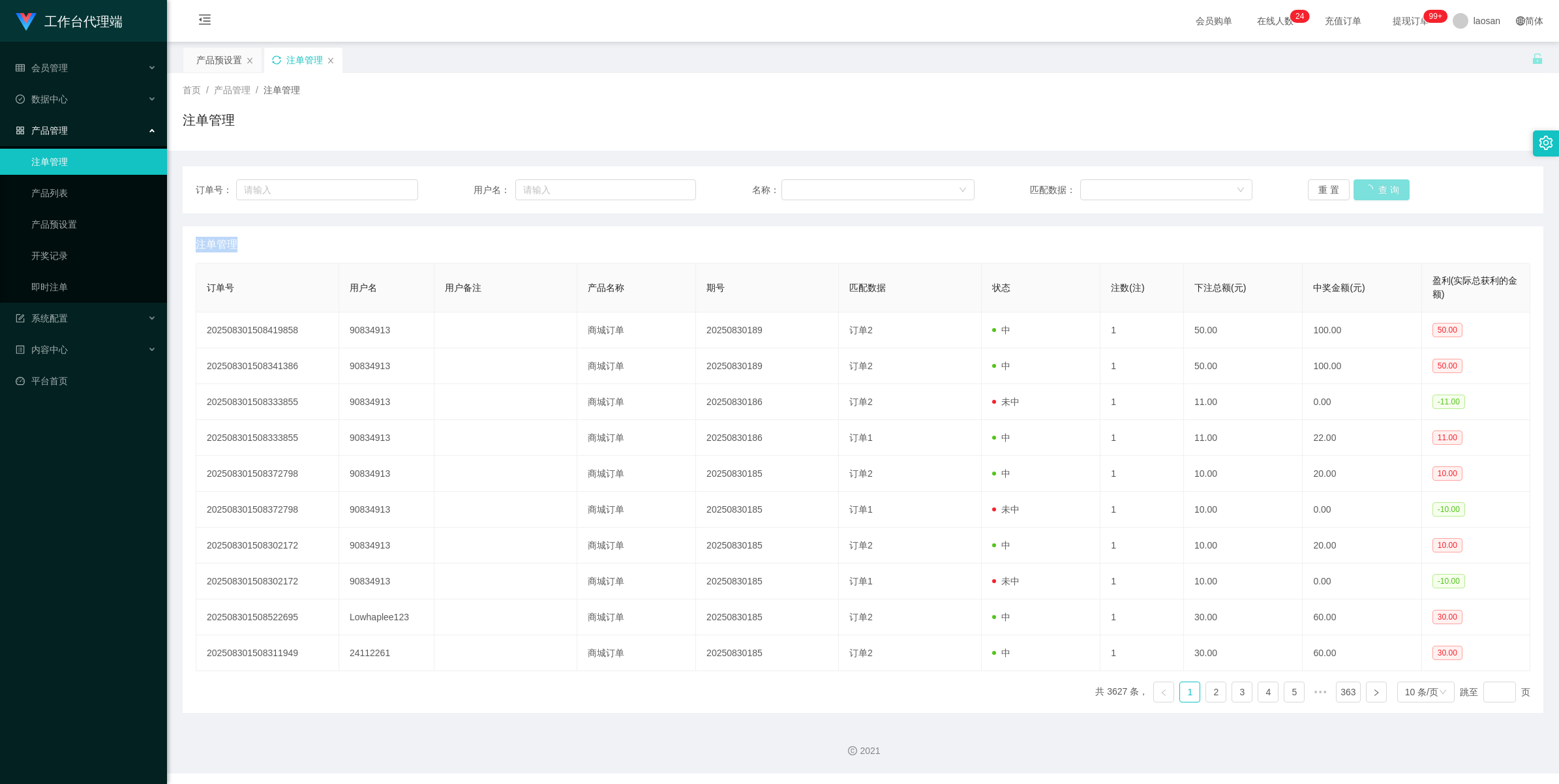
click at [925, 189] on div "重 置 查 询" at bounding box center [1419, 189] width 223 height 21
click at [925, 189] on button "查 询" at bounding box center [1374, 189] width 42 height 21
click at [925, 189] on div "重 置 查 询" at bounding box center [1419, 189] width 223 height 21
click at [925, 189] on button "查 询" at bounding box center [1374, 189] width 42 height 21
click at [925, 189] on div "重 置 查 询" at bounding box center [1419, 189] width 223 height 21
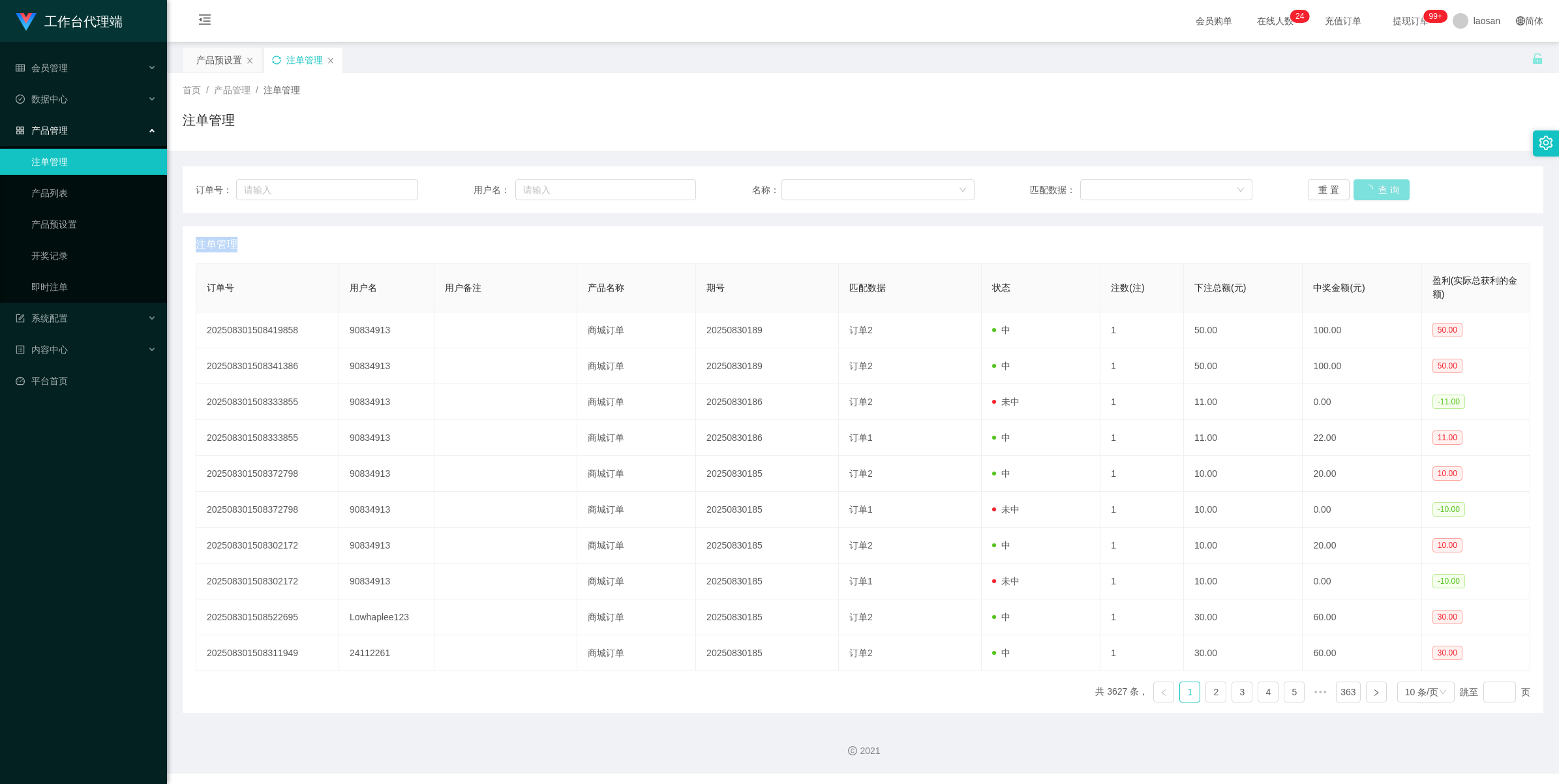
click at [925, 189] on button "查 询" at bounding box center [1382, 189] width 56 height 21
click at [925, 189] on div "重 置 查 询" at bounding box center [1419, 189] width 223 height 21
click at [925, 189] on button "查 询" at bounding box center [1374, 189] width 42 height 21
click at [925, 189] on div "重 置 查 询" at bounding box center [1419, 189] width 223 height 21
click at [925, 189] on button "查 询" at bounding box center [1374, 189] width 42 height 21
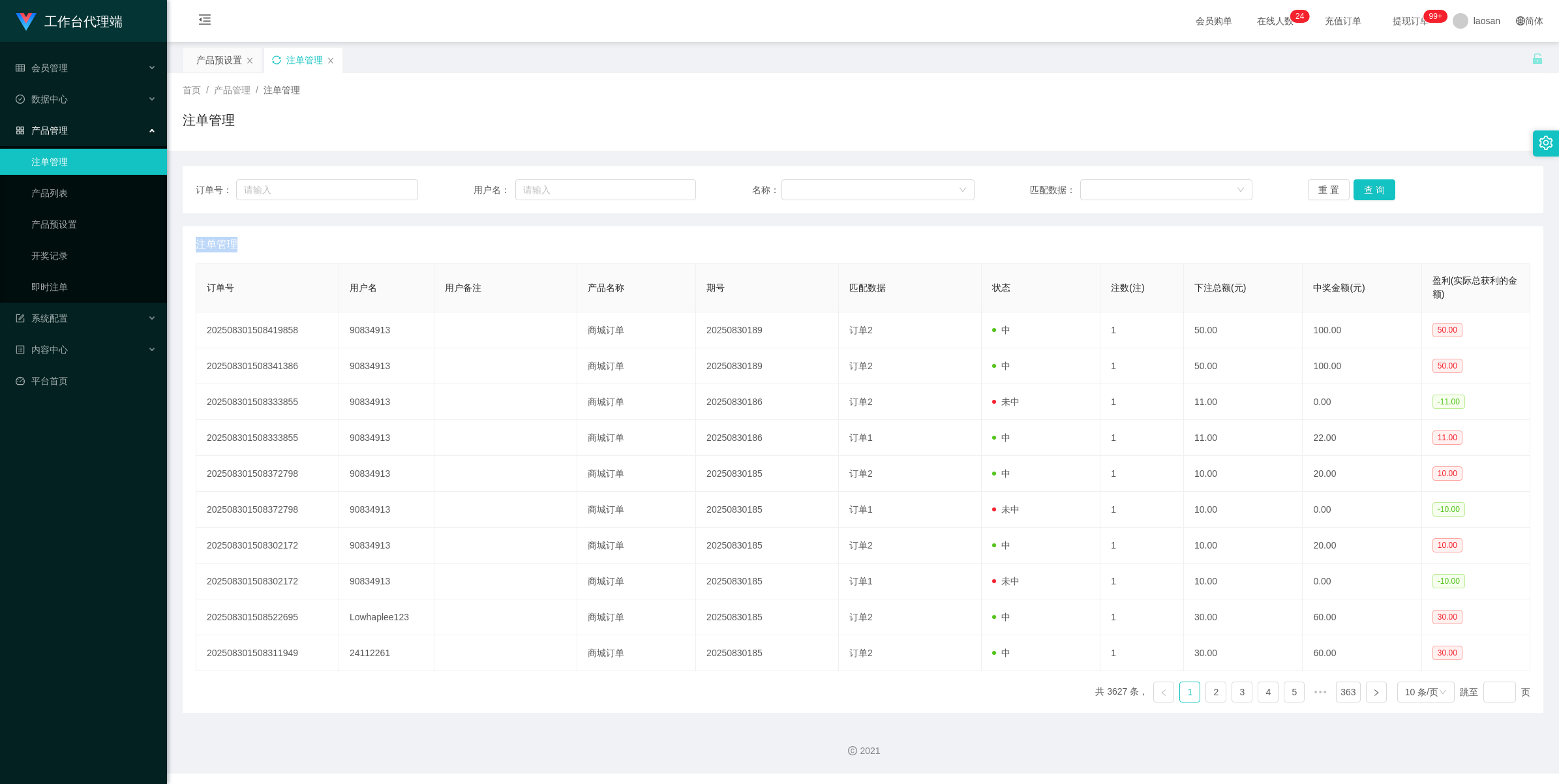
click at [925, 189] on div "重 置 查 询" at bounding box center [1419, 189] width 223 height 21
click at [925, 189] on button "查 询" at bounding box center [1374, 189] width 42 height 21
click at [925, 189] on div "重 置 查 询" at bounding box center [1419, 189] width 223 height 21
click at [925, 189] on button "查 询" at bounding box center [1374, 189] width 42 height 21
click at [925, 189] on div "重 置 查 询" at bounding box center [1419, 189] width 223 height 21
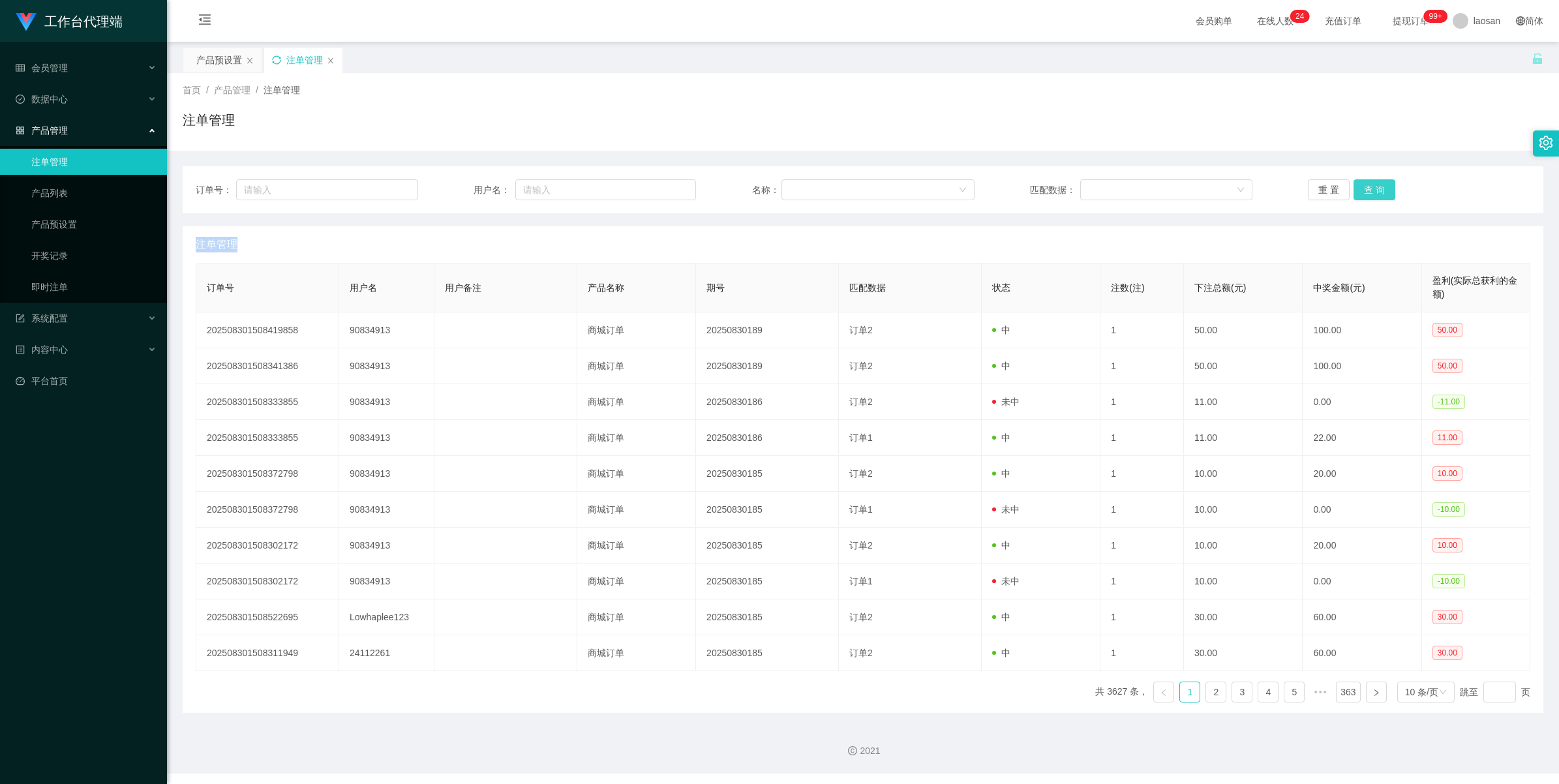
click at [925, 190] on button "查 询" at bounding box center [1374, 189] width 42 height 21
click at [925, 191] on div "重 置 查 询" at bounding box center [1419, 189] width 223 height 21
click at [925, 191] on button "查 询" at bounding box center [1374, 189] width 42 height 21
click at [925, 191] on div "重 置 查 询" at bounding box center [1419, 189] width 223 height 21
click at [925, 191] on button "查 询" at bounding box center [1374, 189] width 42 height 21
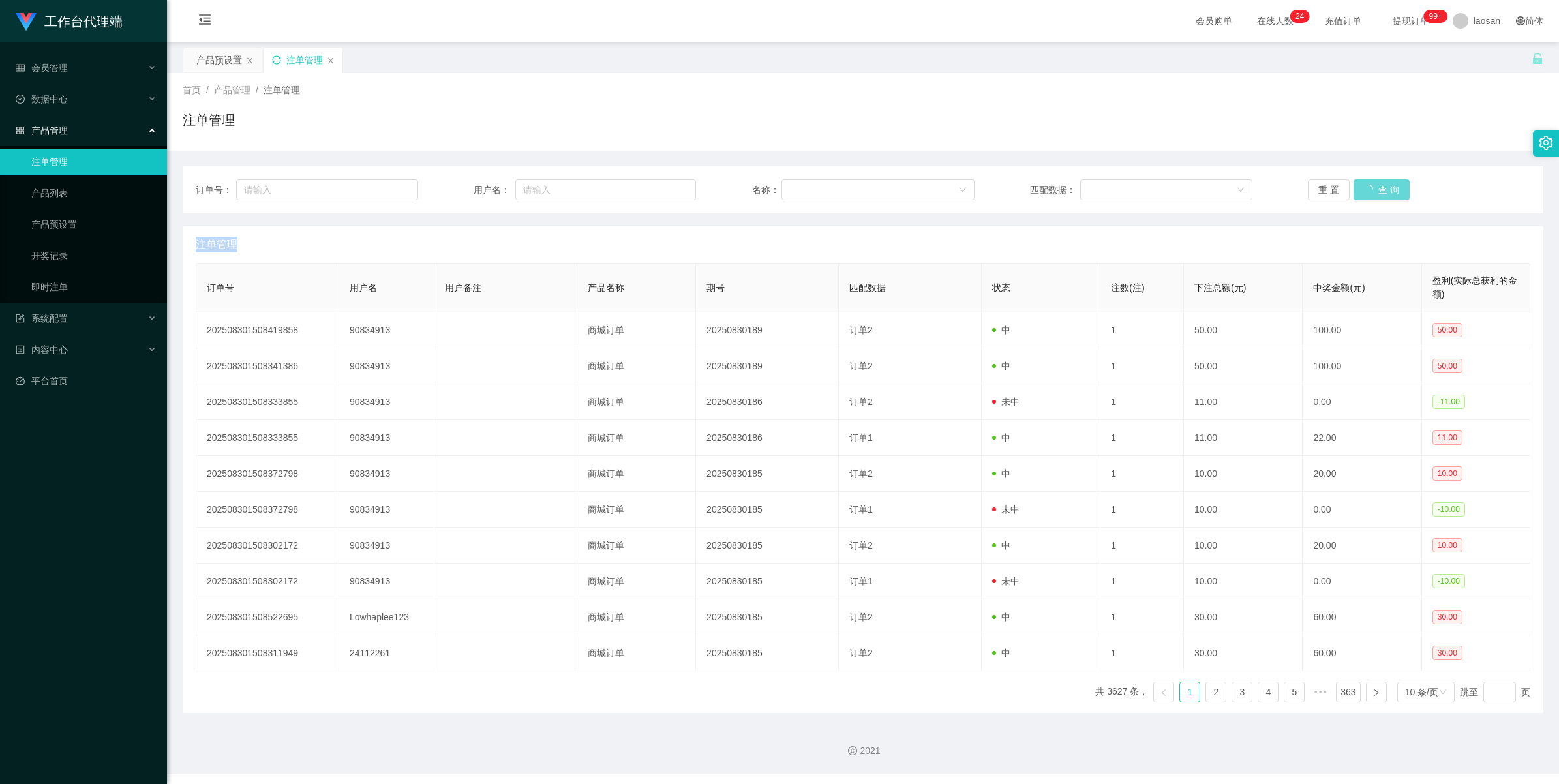
click at [925, 191] on div "重 置 查 询" at bounding box center [1419, 189] width 223 height 21
click at [925, 191] on button "查 询" at bounding box center [1382, 189] width 56 height 21
click at [274, 54] on div "注单管理" at bounding box center [303, 60] width 79 height 25
click at [279, 56] on icon "图标: sync" at bounding box center [277, 60] width 9 height 9
click at [925, 189] on button "查 询" at bounding box center [1374, 189] width 42 height 21
